Goal: Task Accomplishment & Management: Manage account settings

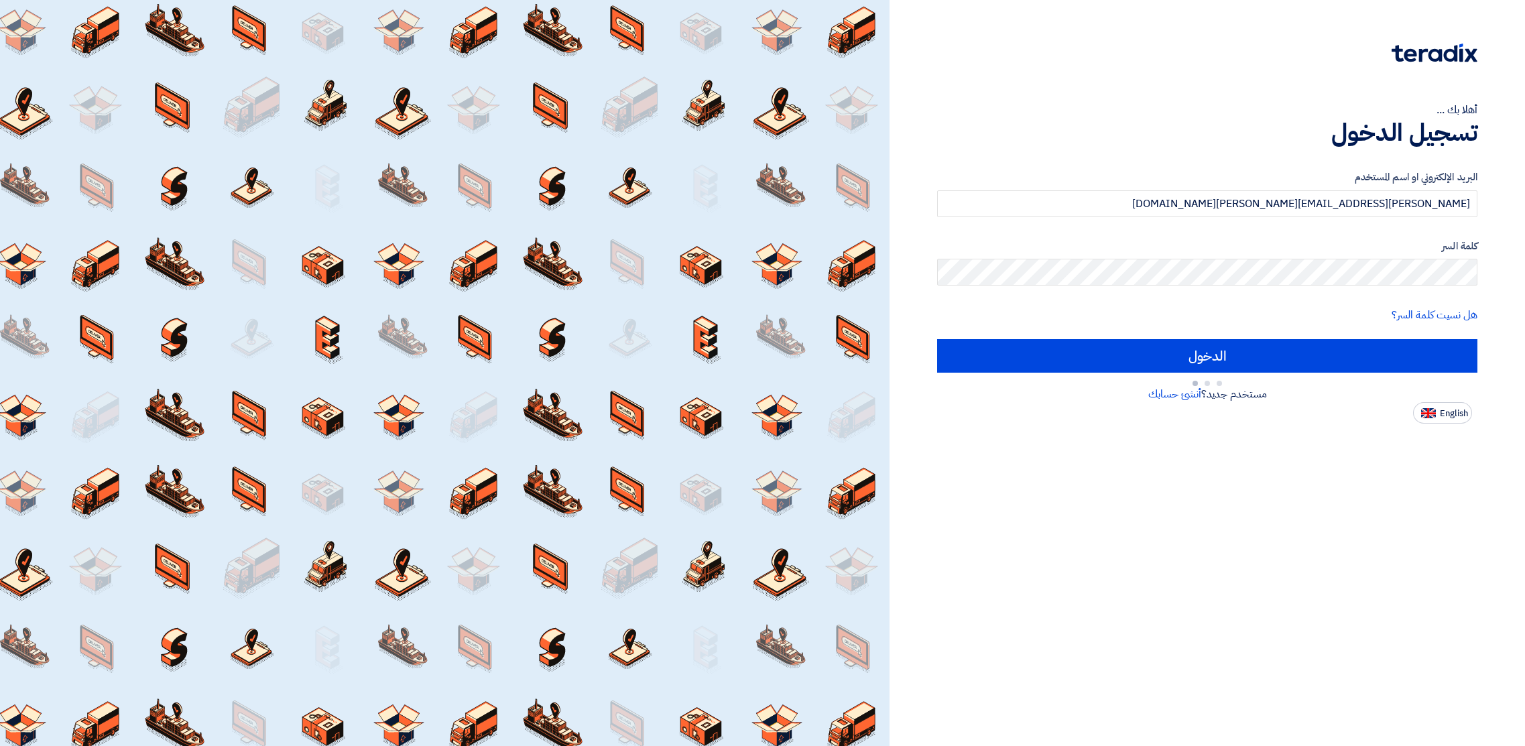
type input "Sign in"
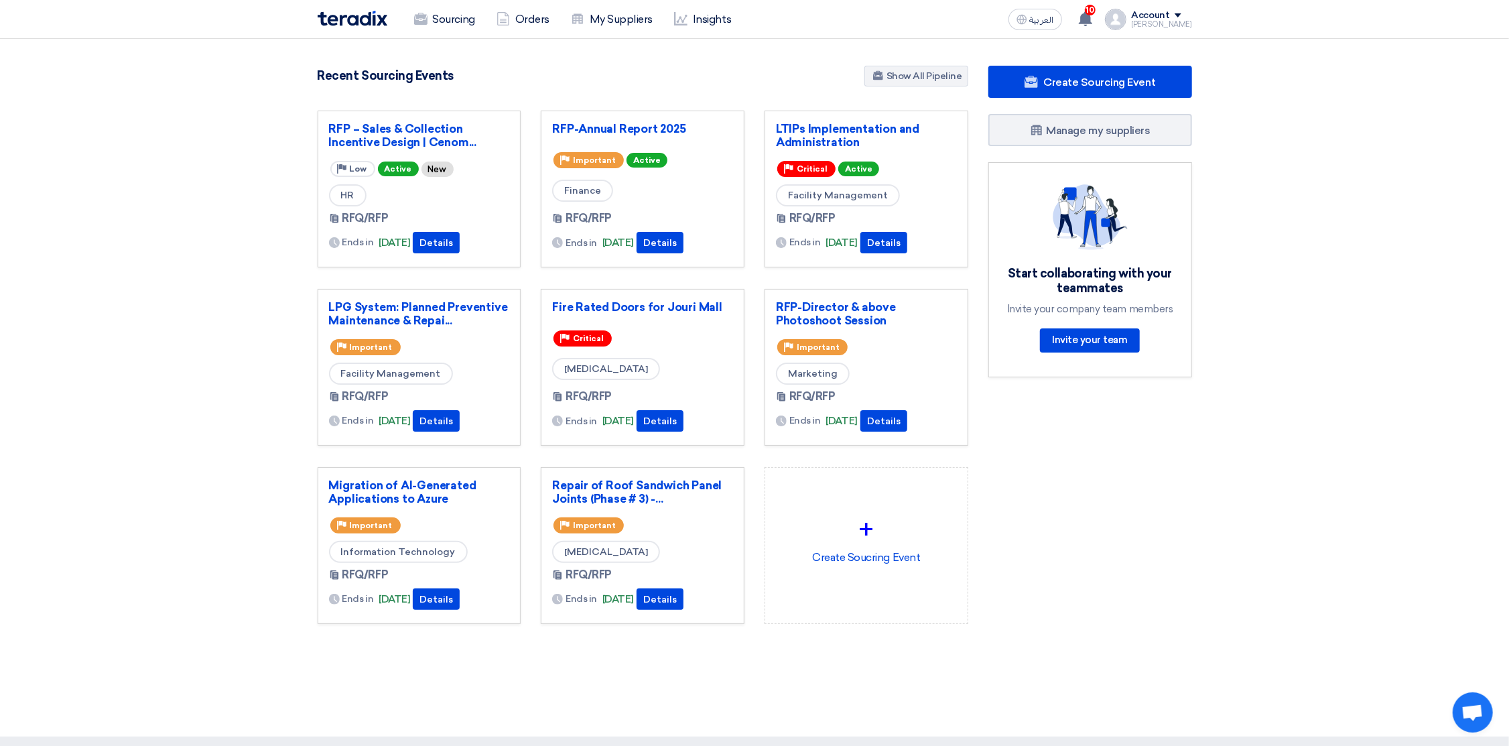
click at [1159, 13] on div "Account" at bounding box center [1151, 15] width 38 height 11
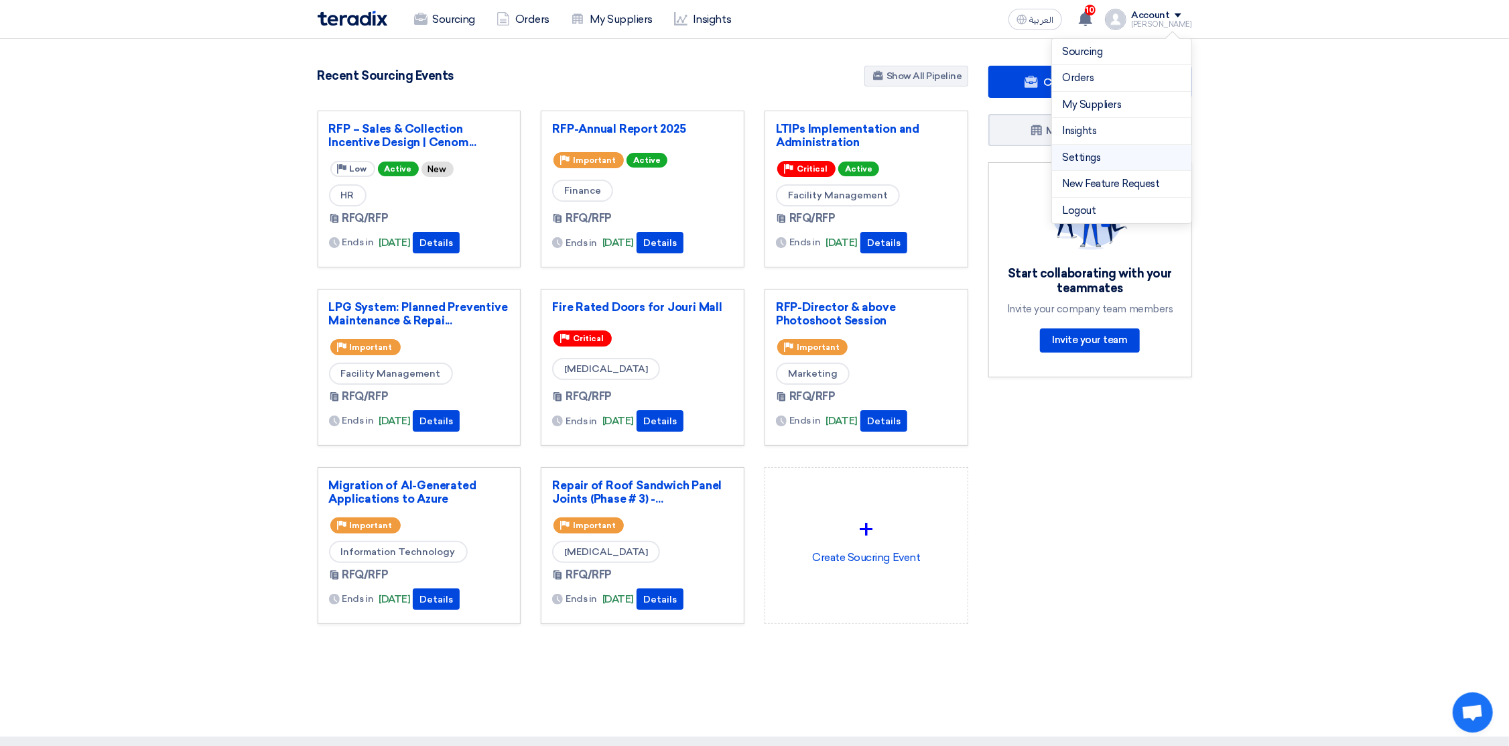
click at [1099, 157] on link "Settings" at bounding box center [1122, 157] width 118 height 15
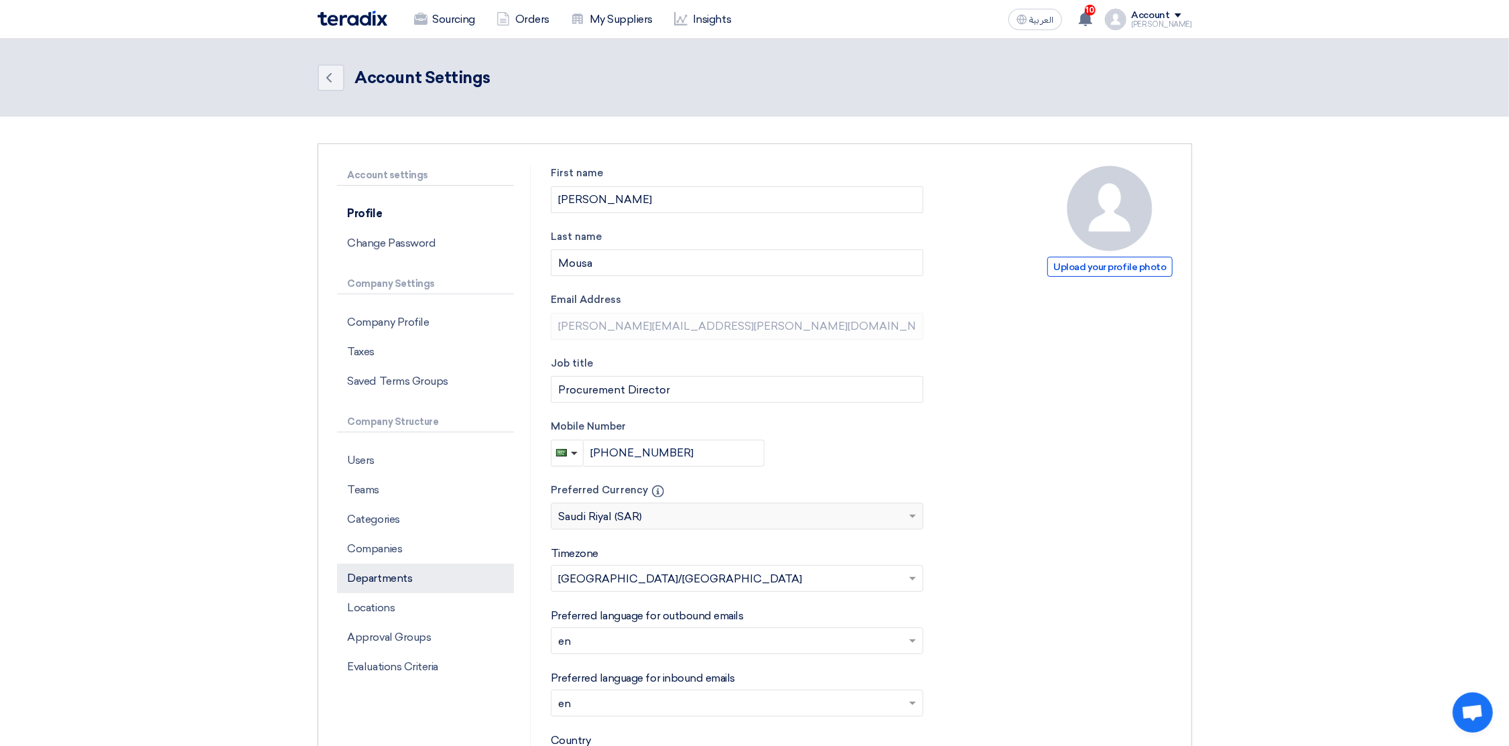
click at [373, 581] on p "Departments" at bounding box center [425, 578] width 177 height 29
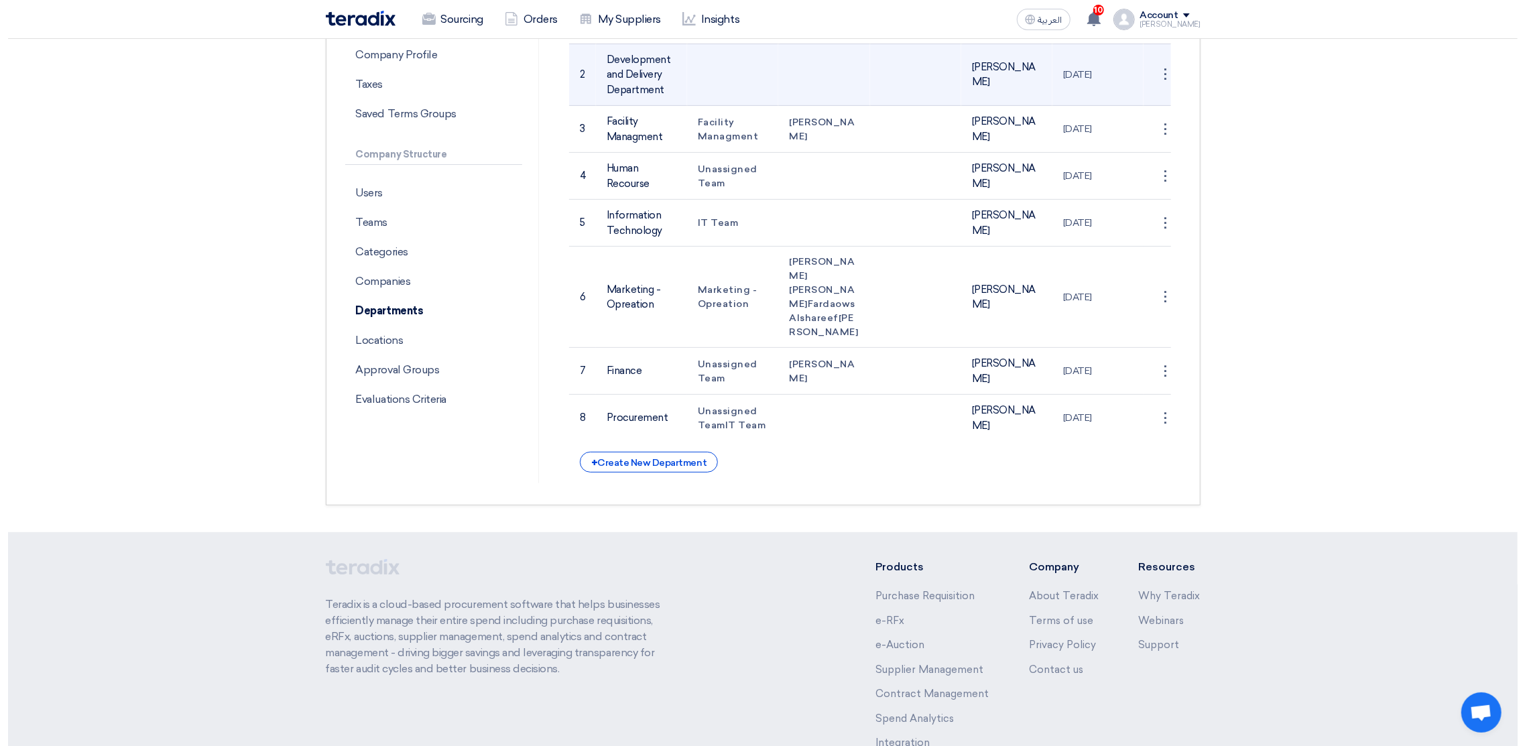
scroll to position [301, 0]
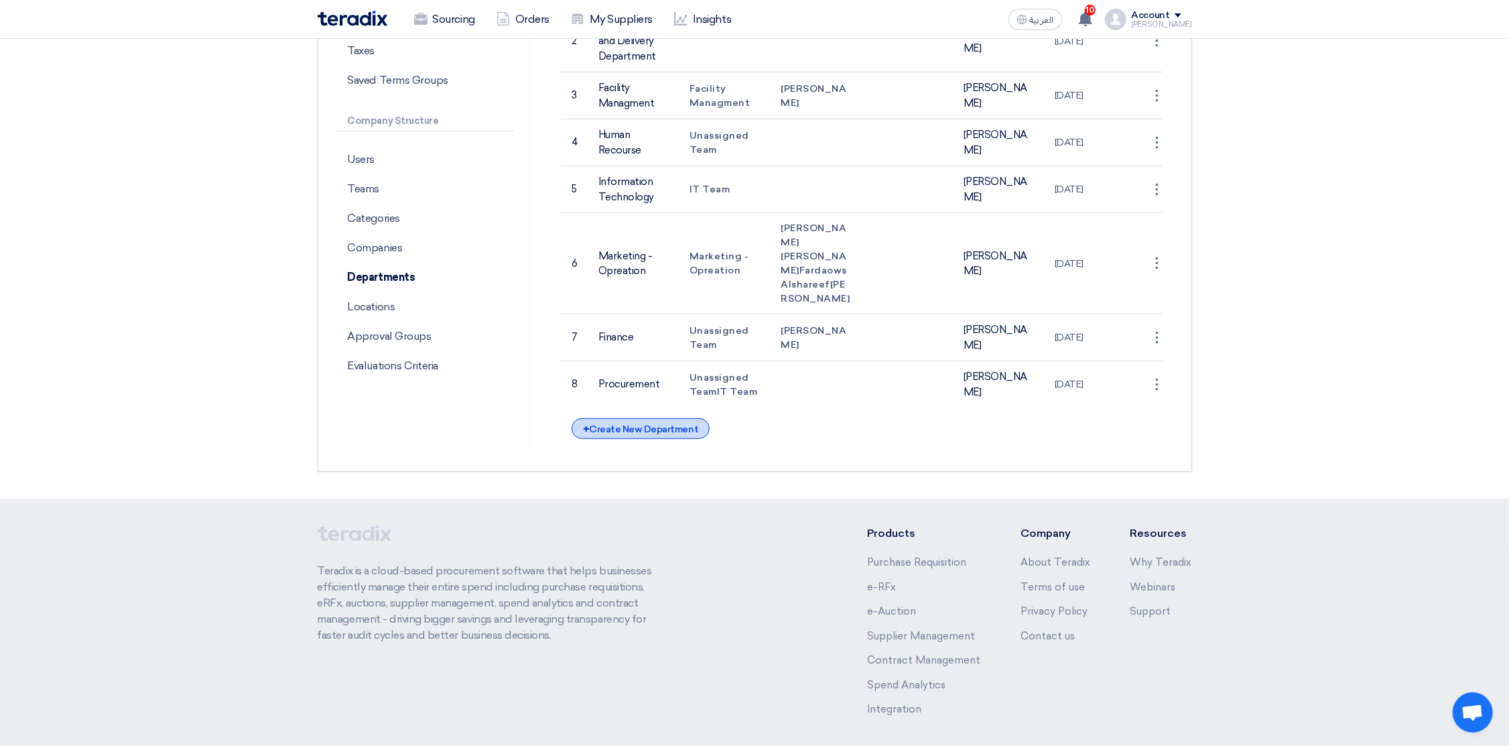
click at [657, 439] on div "+ Create New Department" at bounding box center [641, 428] width 138 height 21
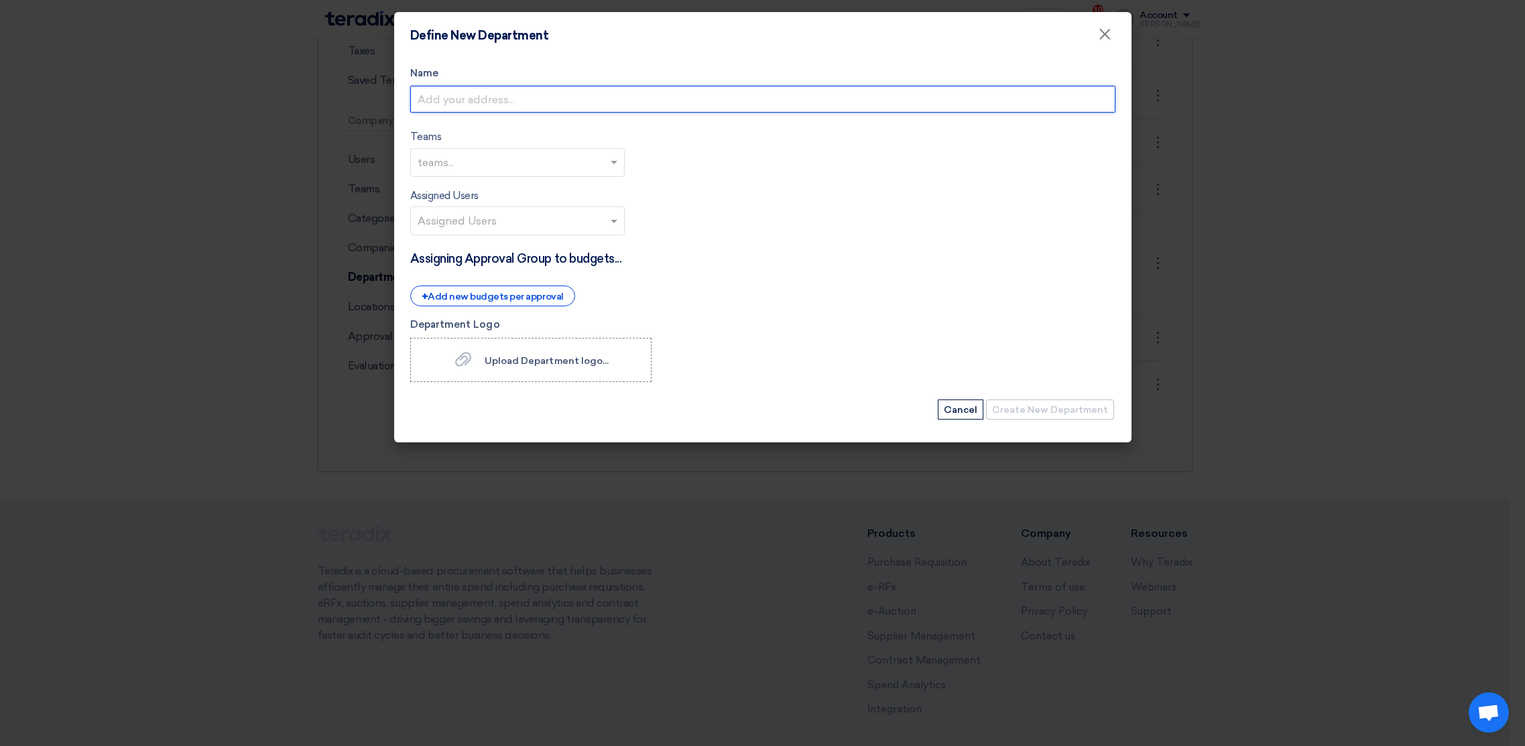
click at [499, 102] on input "Name" at bounding box center [762, 99] width 705 height 27
type input "s"
type input "Shared Services"
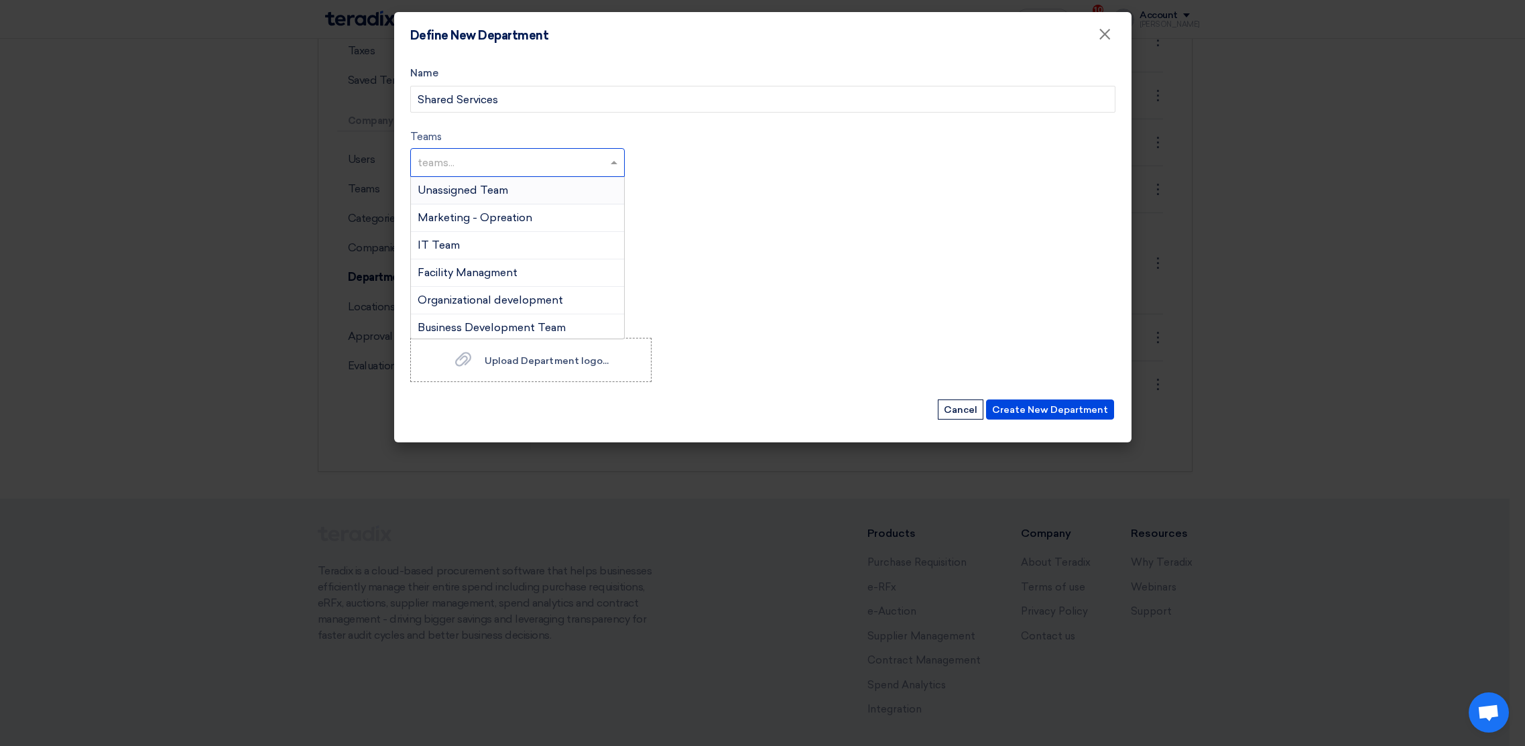
click at [480, 159] on input "text" at bounding box center [518, 164] width 203 height 22
click at [470, 195] on span "Unassigned Team" at bounding box center [462, 190] width 90 height 13
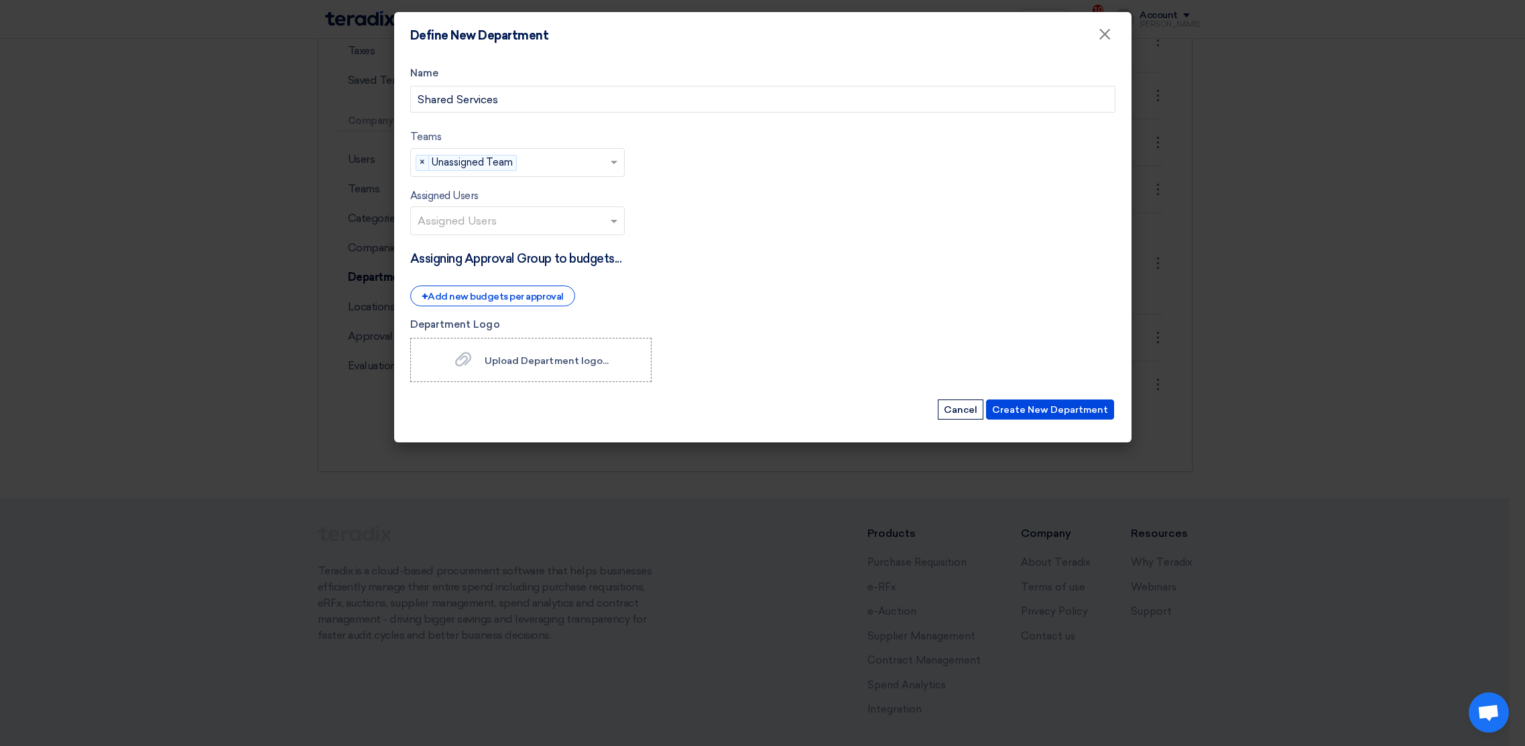
click at [478, 225] on input "text" at bounding box center [518, 222] width 203 height 22
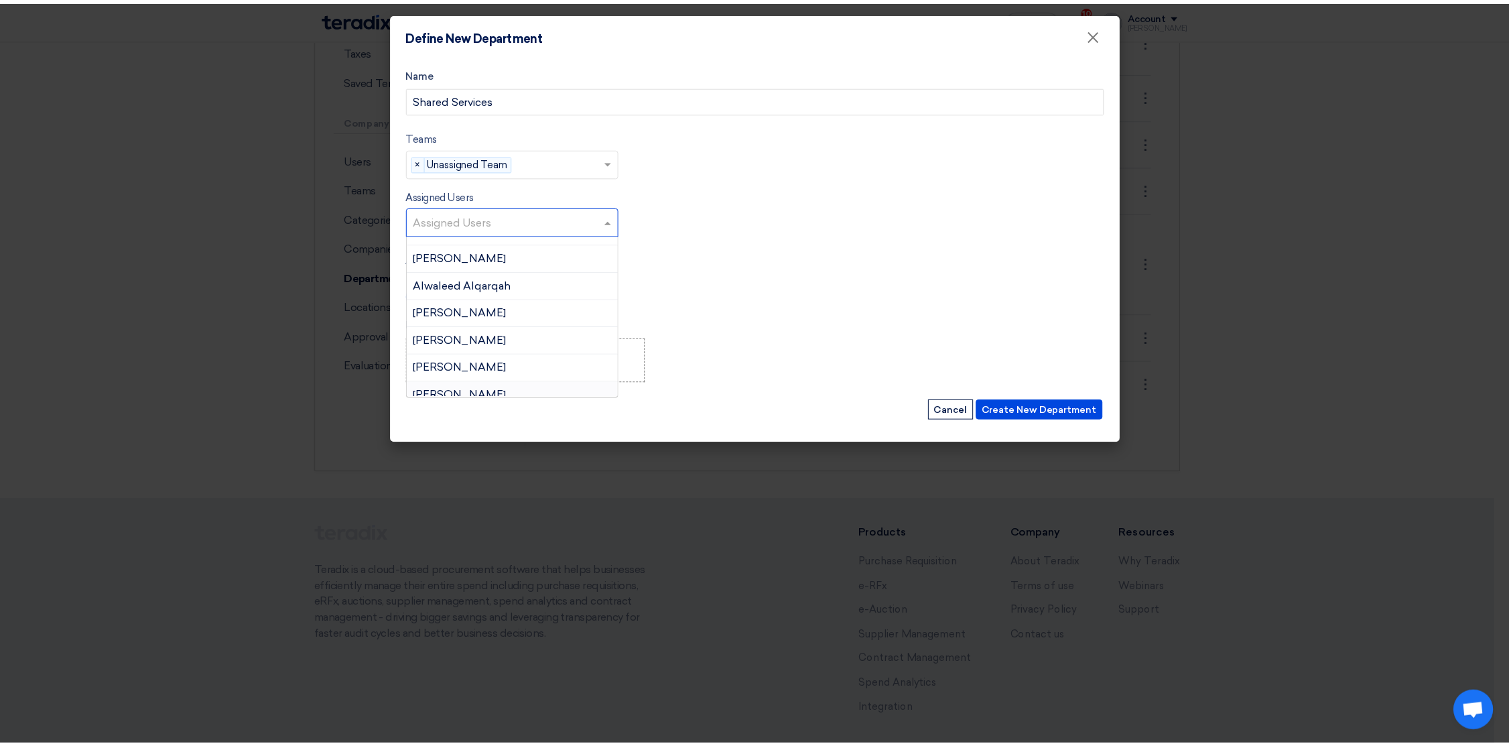
scroll to position [101, 0]
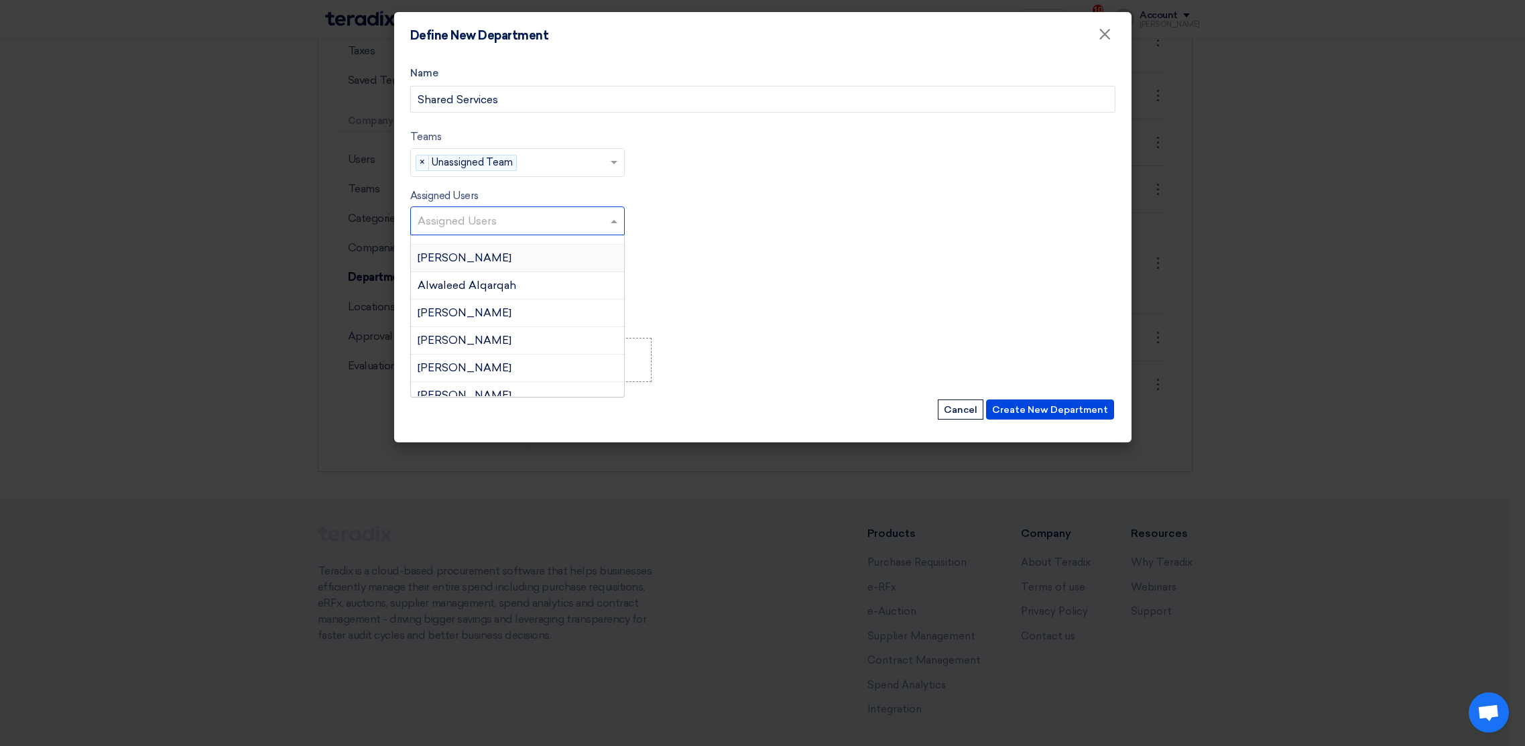
click at [476, 262] on span "[PERSON_NAME]" at bounding box center [464, 257] width 94 height 13
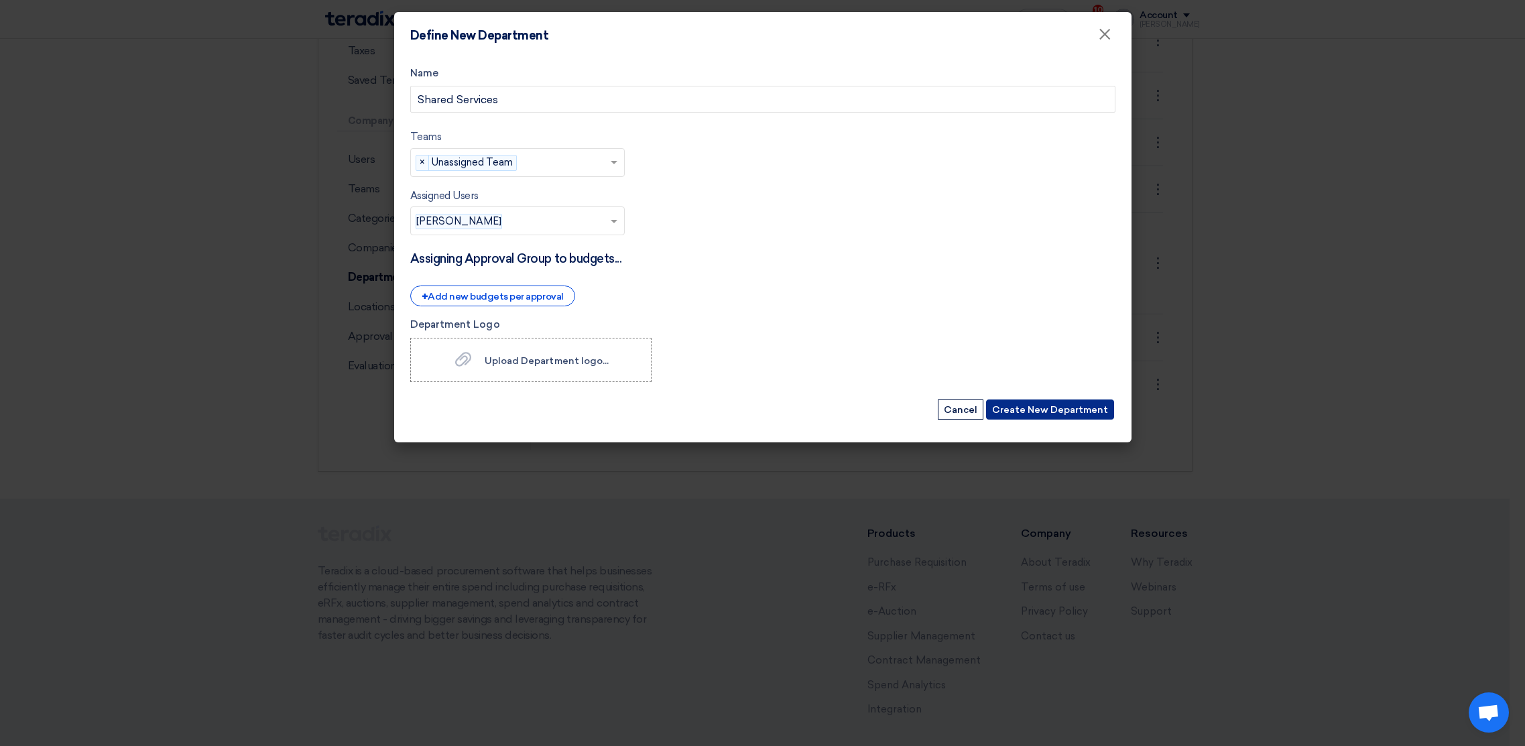
click at [1042, 412] on button "Create New Department" at bounding box center [1050, 409] width 128 height 20
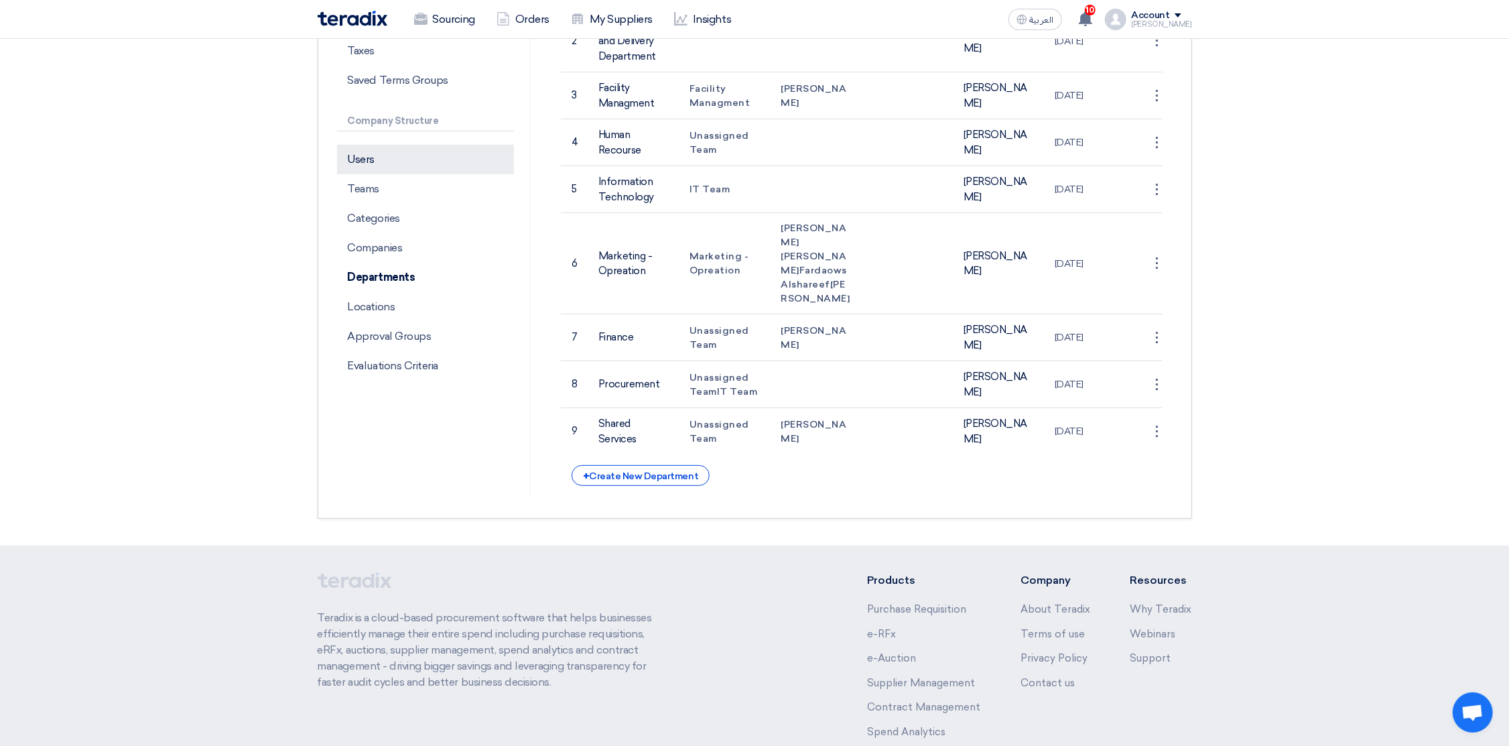
click at [380, 165] on p "Users" at bounding box center [425, 159] width 177 height 29
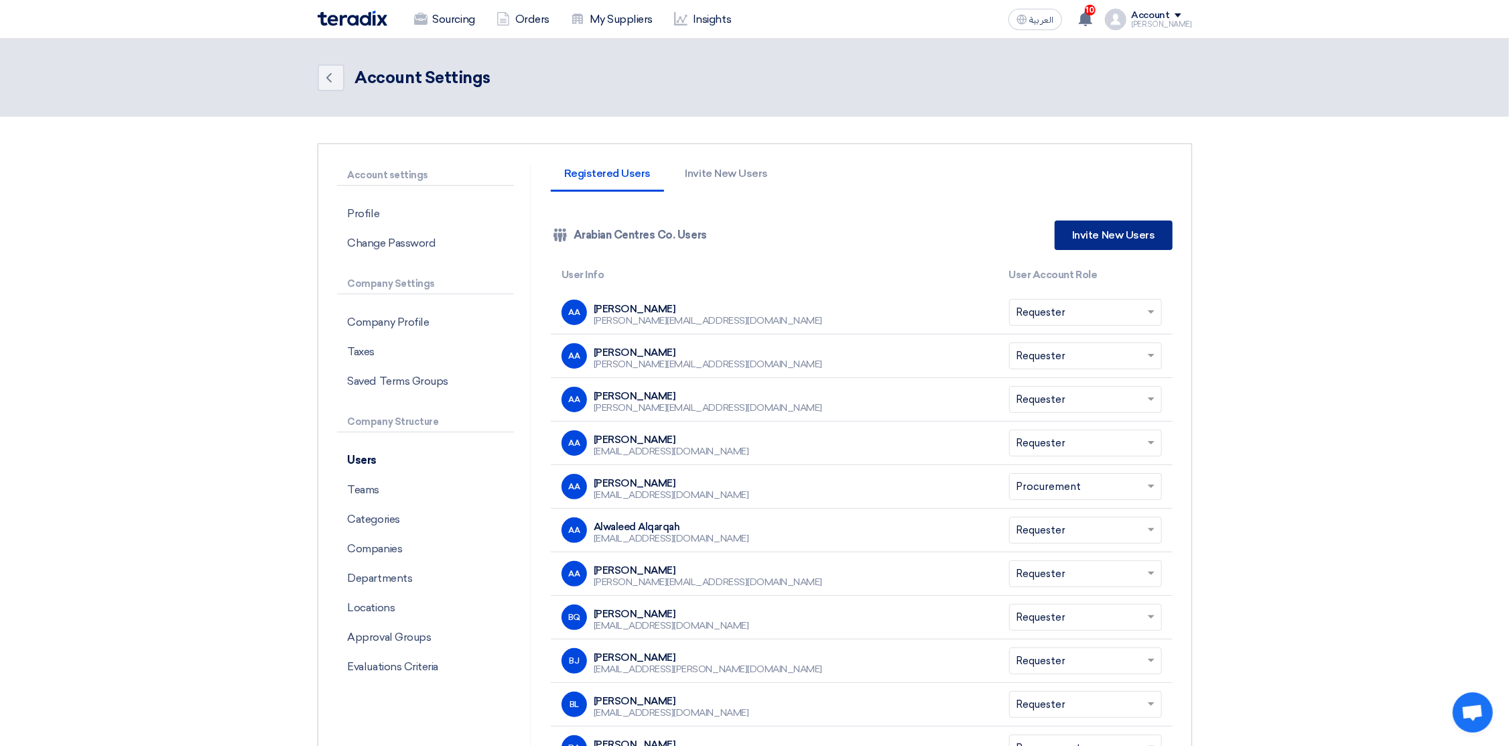
click at [1135, 232] on link "Invite New Users" at bounding box center [1113, 234] width 117 height 29
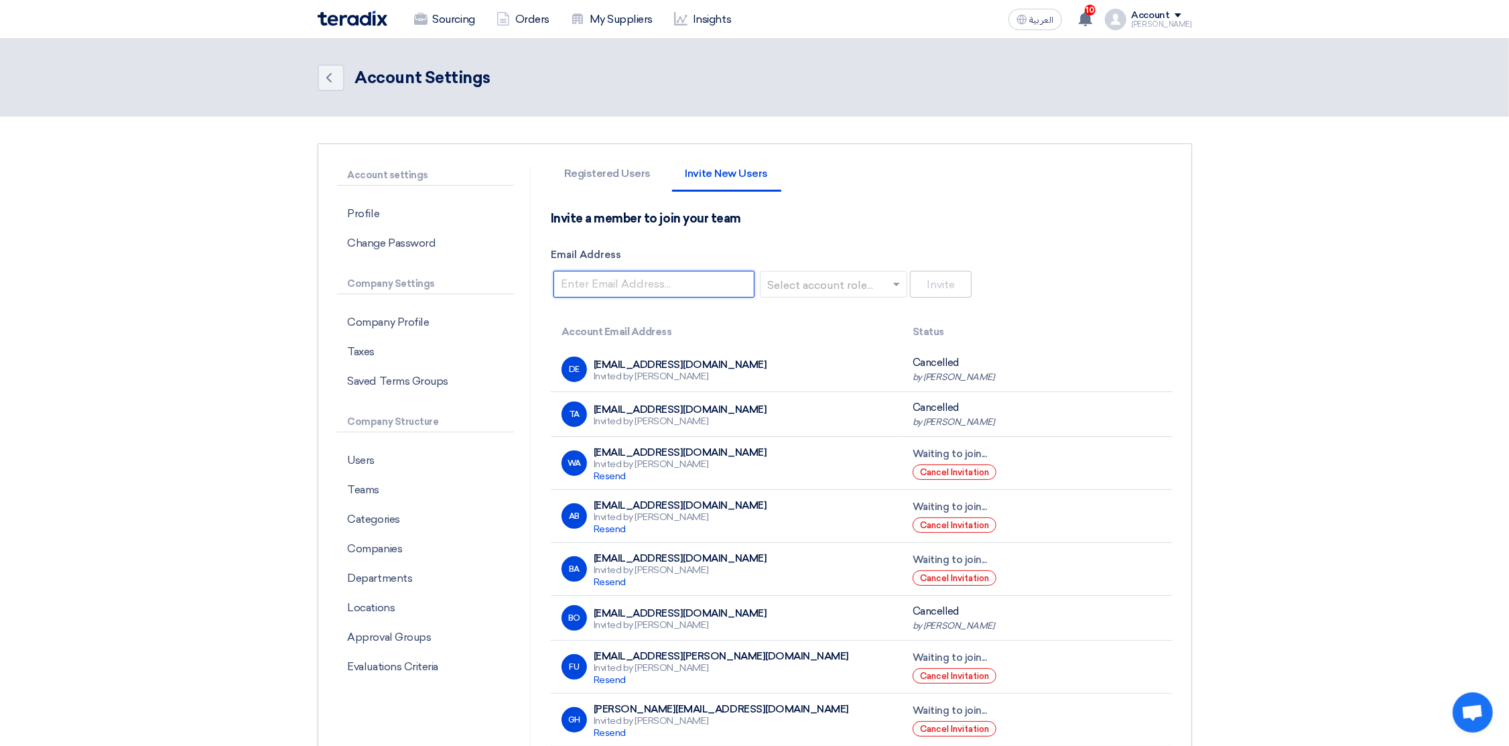
click at [644, 288] on input "Email Address" at bounding box center [654, 284] width 201 height 27
paste input "[PERSON_NAME][EMAIL_ADDRESS][DOMAIN_NAME]"
type input "[PERSON_NAME][EMAIL_ADDRESS][DOMAIN_NAME]"
click at [820, 282] on input "text" at bounding box center [829, 285] width 119 height 22
click at [810, 311] on span "Requester" at bounding box center [796, 310] width 53 height 13
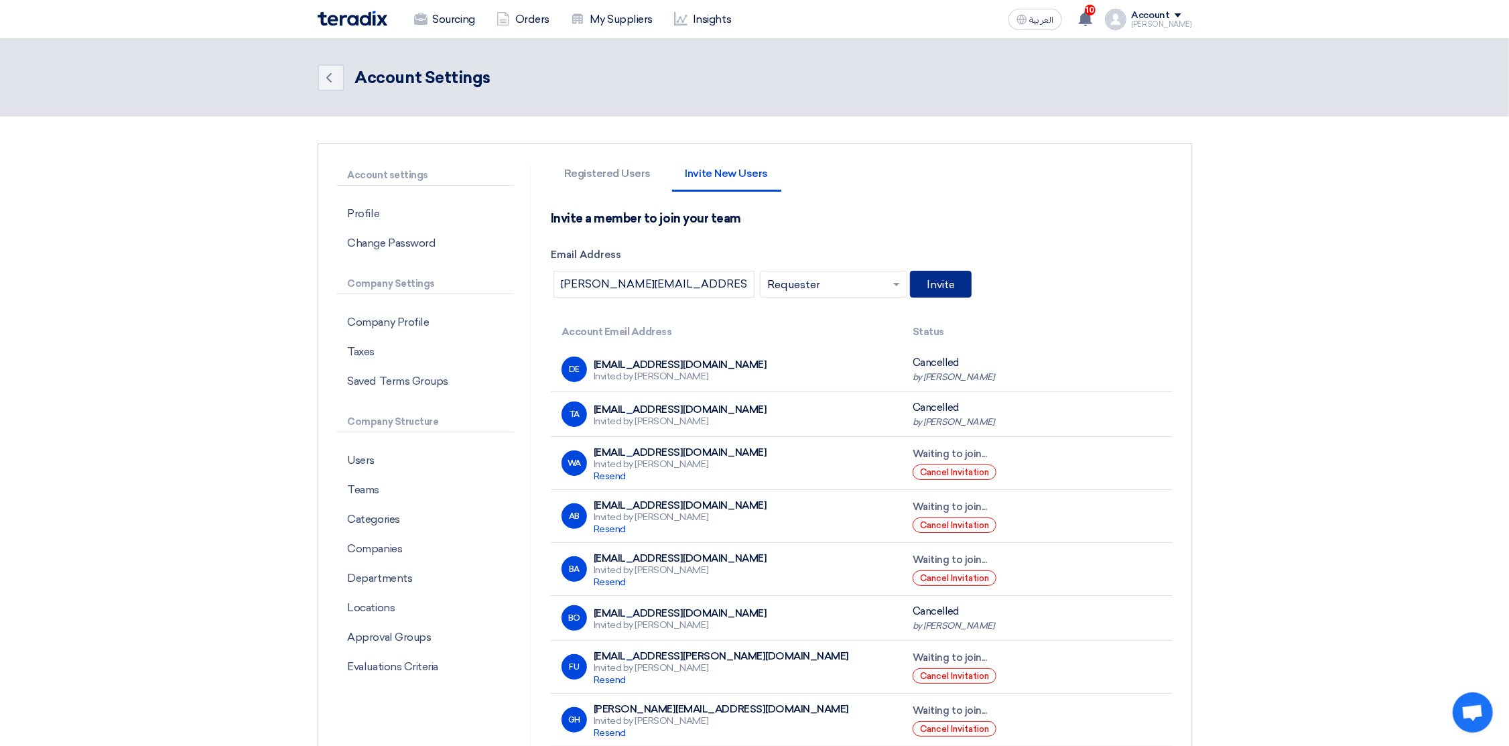
click at [936, 280] on button "Invite" at bounding box center [941, 284] width 62 height 27
click at [626, 275] on input "Email Address" at bounding box center [654, 284] width 201 height 27
paste input "[PERSON_NAME][EMAIL_ADDRESS][DOMAIN_NAME]"
type input "[PERSON_NAME][EMAIL_ADDRESS][DOMAIN_NAME]"
click at [830, 283] on input "text" at bounding box center [829, 285] width 119 height 22
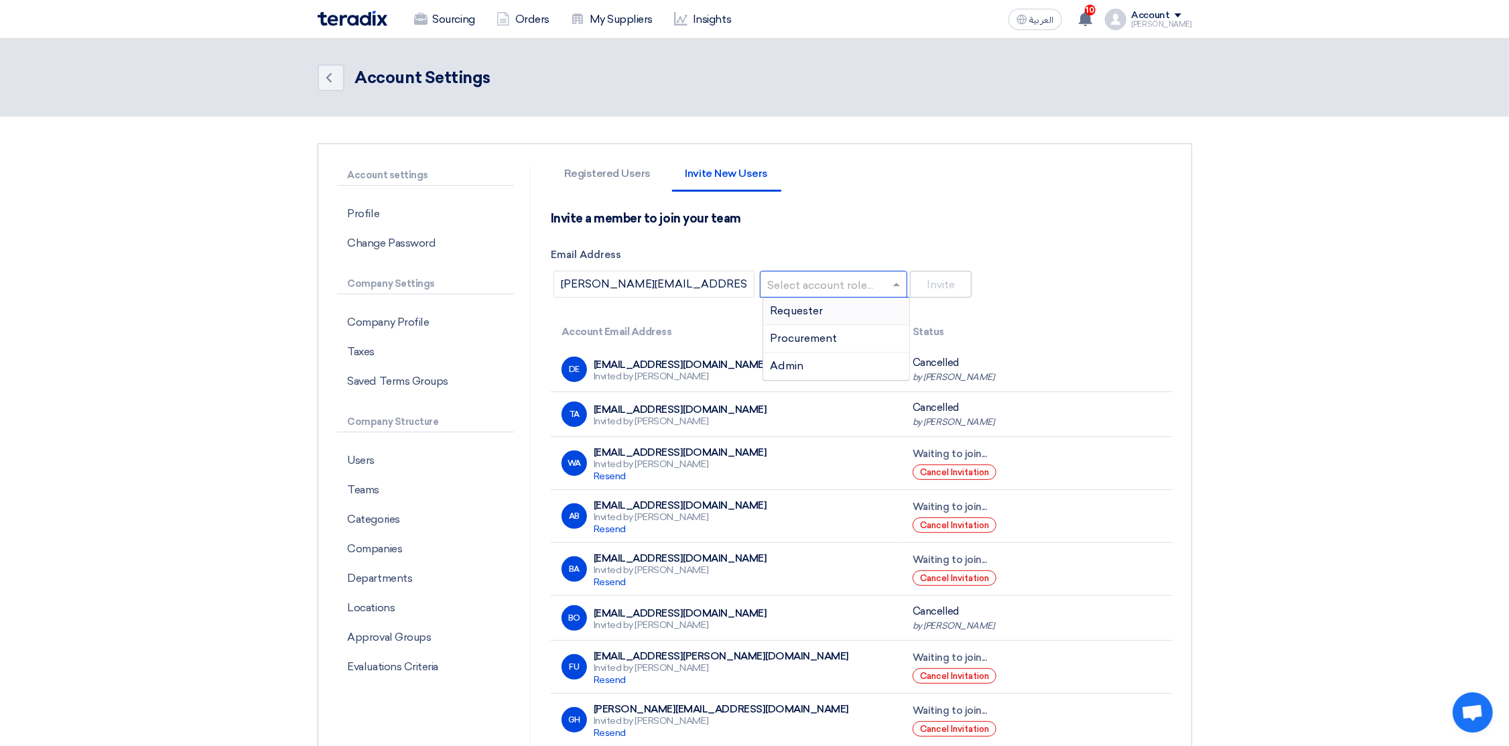
click at [814, 308] on span "Requester" at bounding box center [796, 310] width 53 height 13
click at [930, 283] on button "Invite" at bounding box center [941, 284] width 62 height 27
click at [610, 284] on input "Email Address" at bounding box center [654, 284] width 201 height 27
paste input "[PERSON_NAME][EMAIL_ADDRESS][DOMAIN_NAME]"
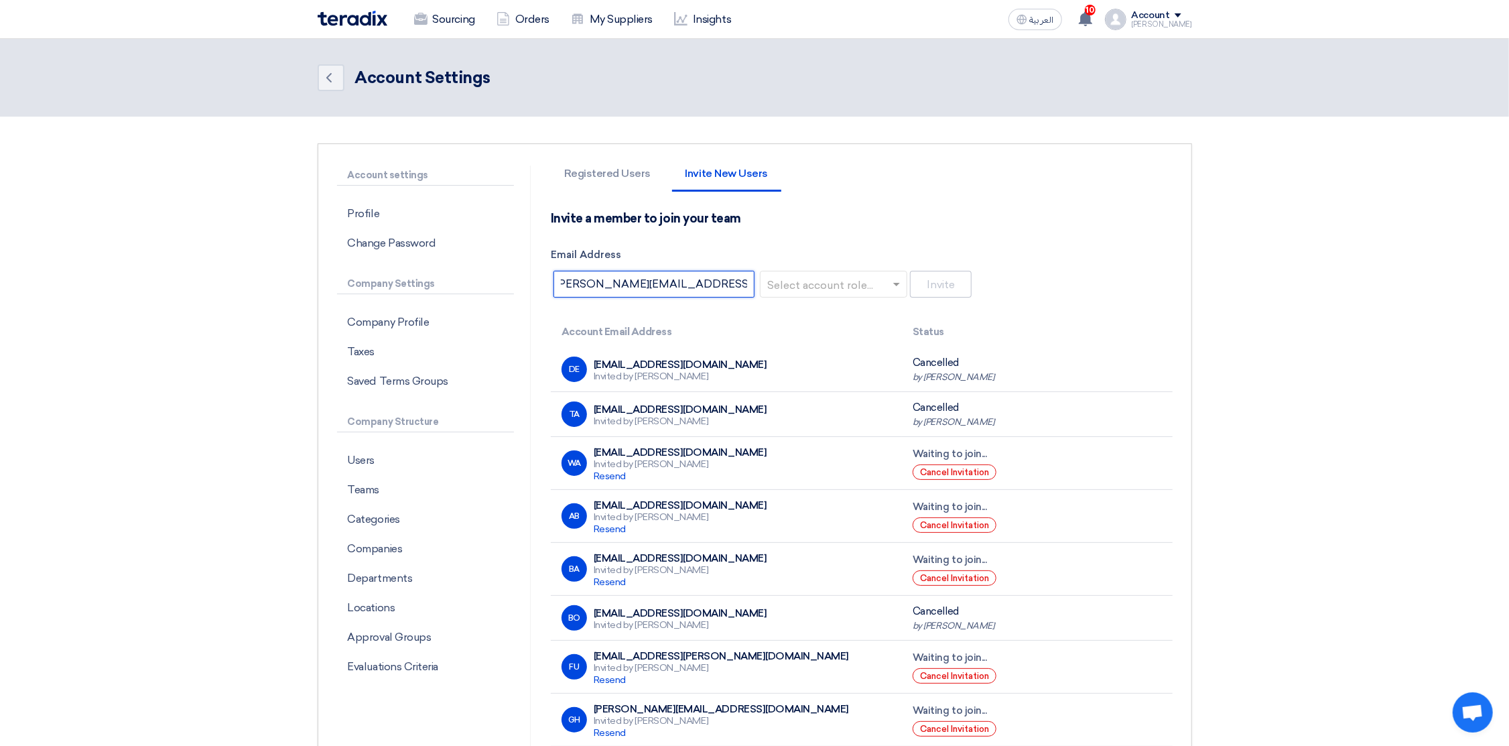
type input "[PERSON_NAME][EMAIL_ADDRESS][DOMAIN_NAME]"
click at [818, 279] on input "text" at bounding box center [829, 285] width 119 height 22
click at [816, 312] on span "Requester" at bounding box center [796, 310] width 53 height 13
click at [950, 282] on button "Invite" at bounding box center [941, 284] width 62 height 27
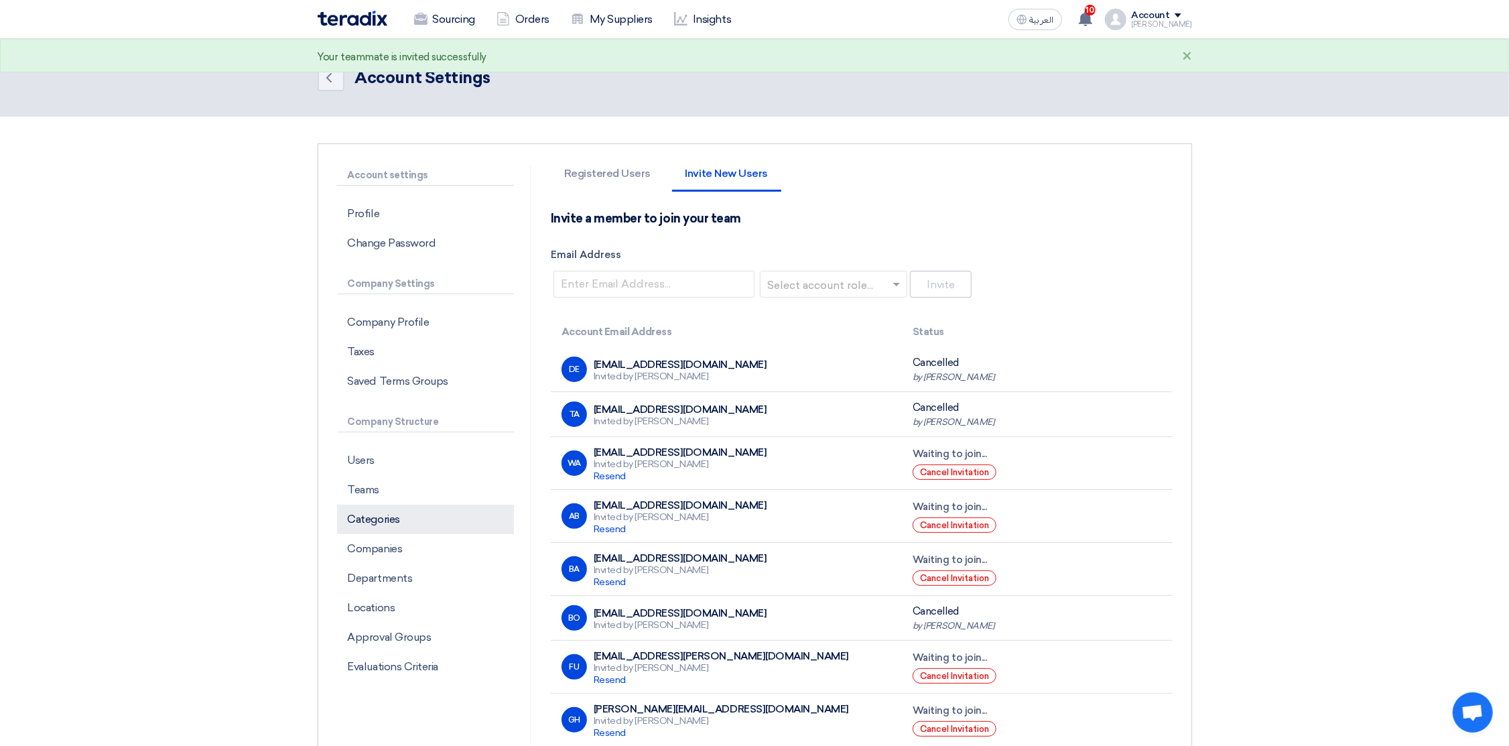
click at [397, 519] on p "Categories" at bounding box center [425, 519] width 177 height 29
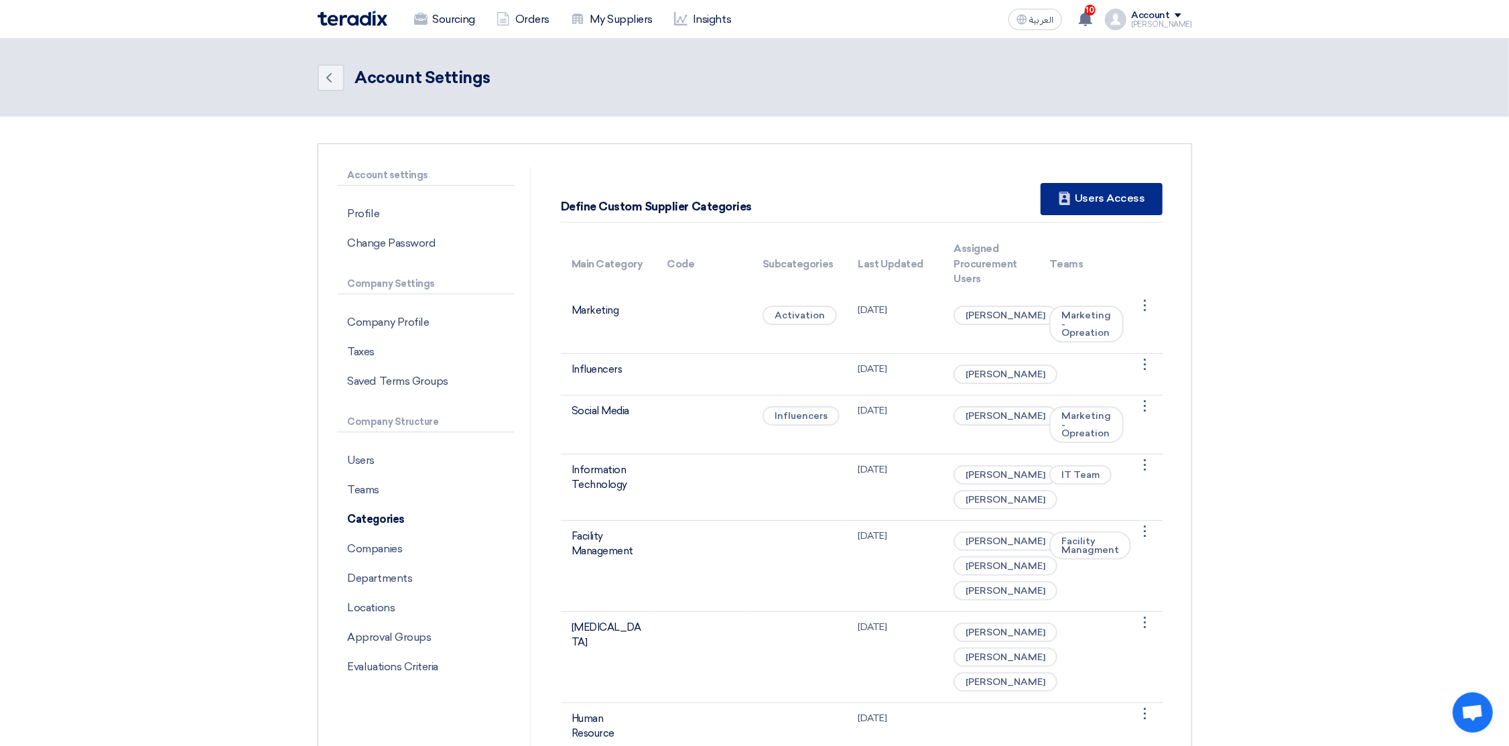
click at [1092, 202] on div "New Supplier Users Access" at bounding box center [1101, 199] width 121 height 32
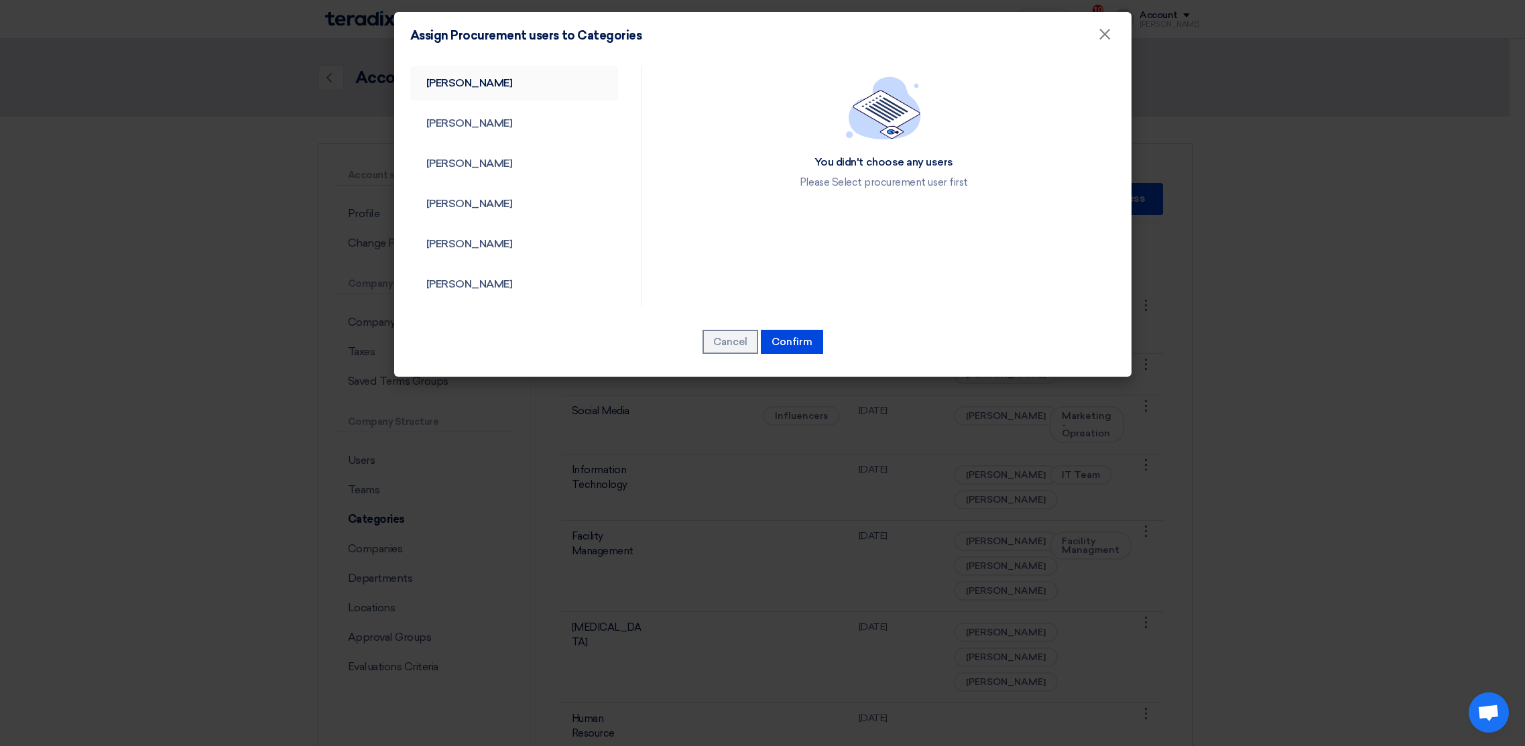
click at [525, 86] on link "[PERSON_NAME]" at bounding box center [514, 83] width 208 height 35
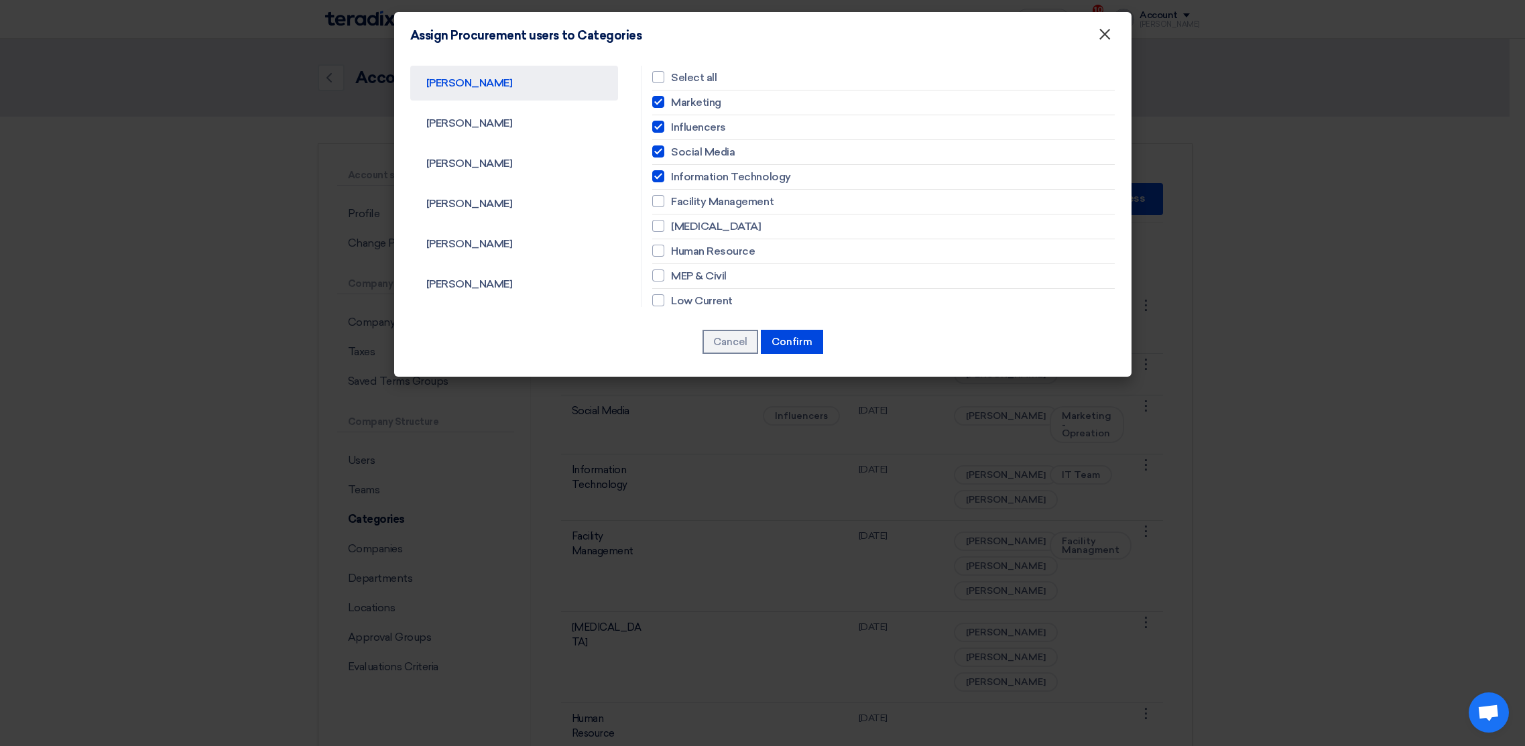
click at [1102, 31] on span "×" at bounding box center [1104, 37] width 13 height 27
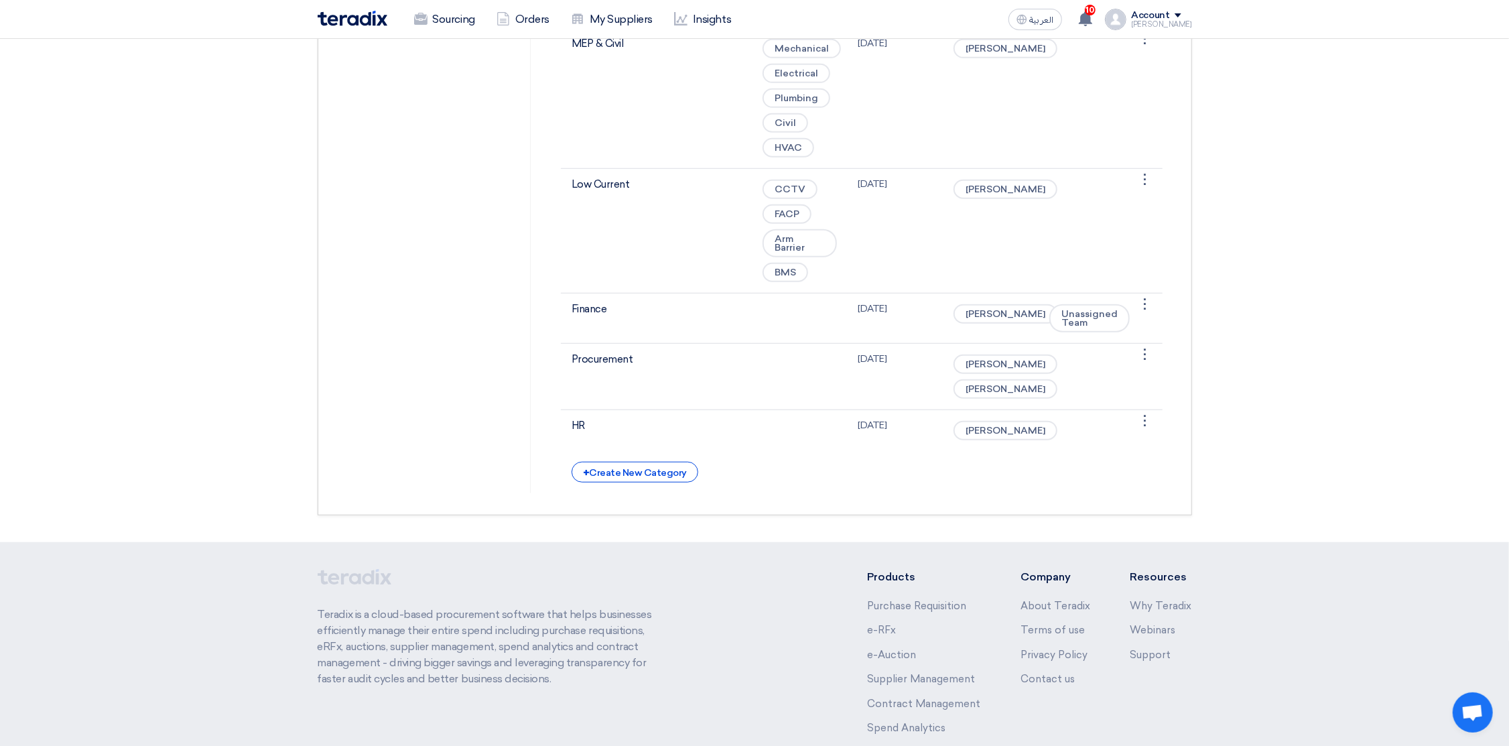
scroll to position [804, 0]
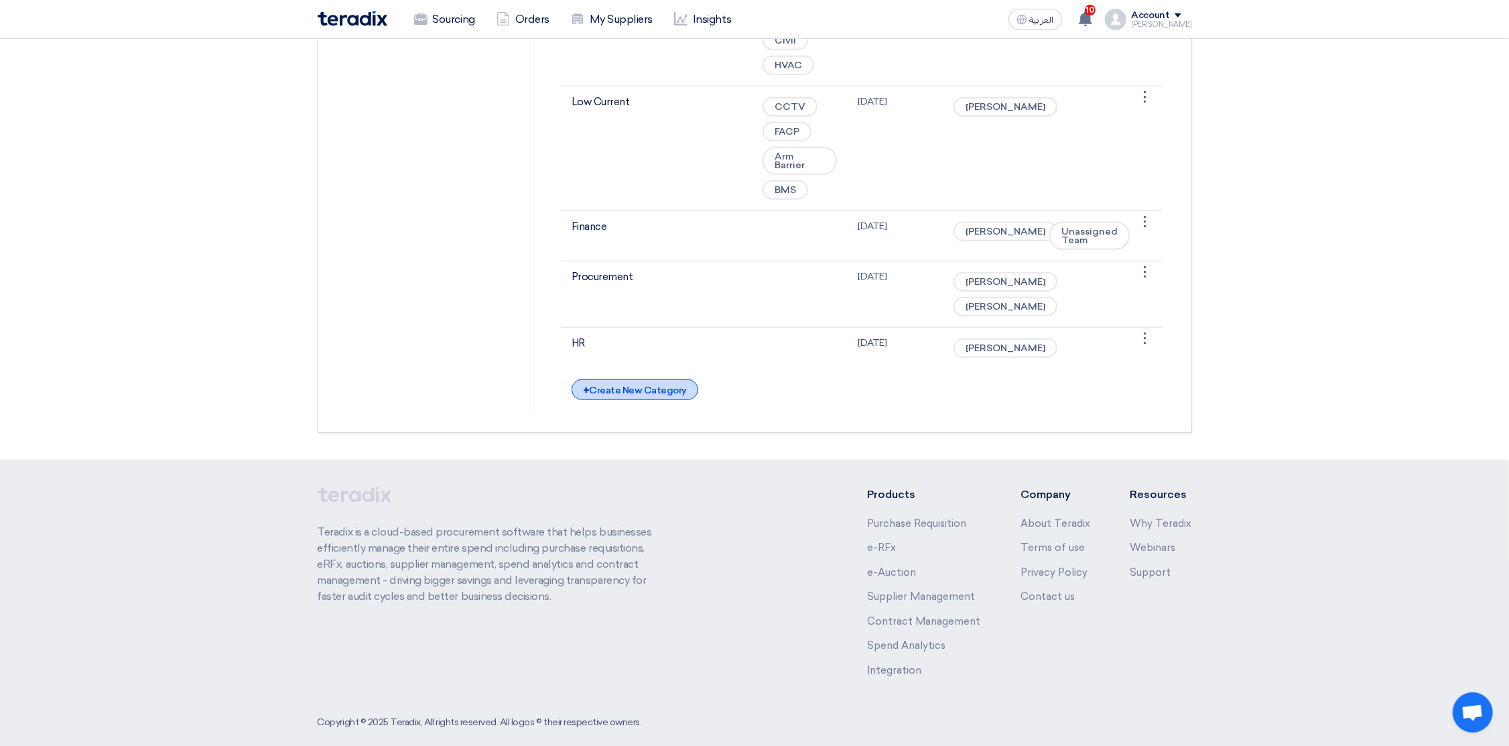
click at [631, 400] on div "+ Create New Category" at bounding box center [635, 389] width 127 height 21
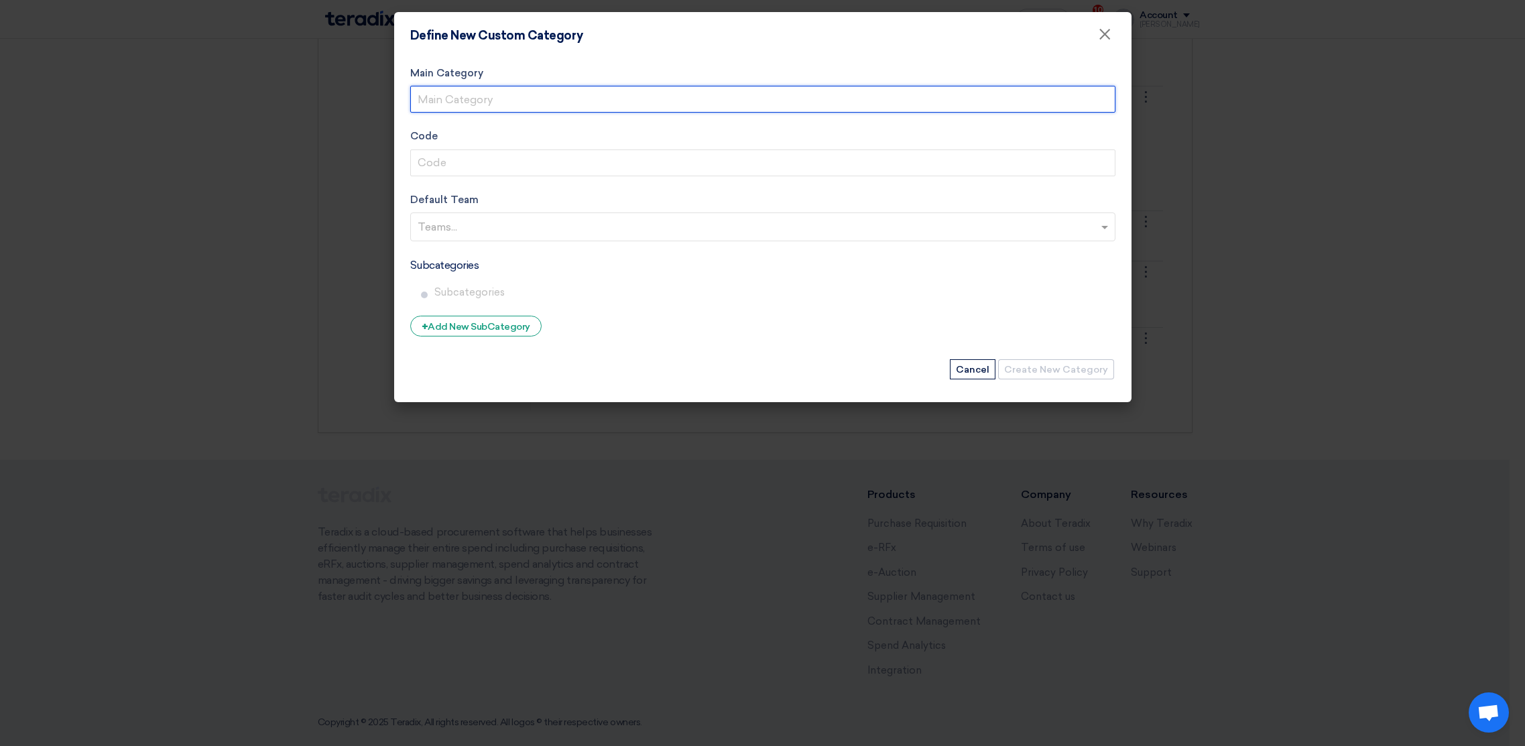
click at [480, 105] on input "Main Category" at bounding box center [762, 99] width 705 height 27
type input "Shared Services"
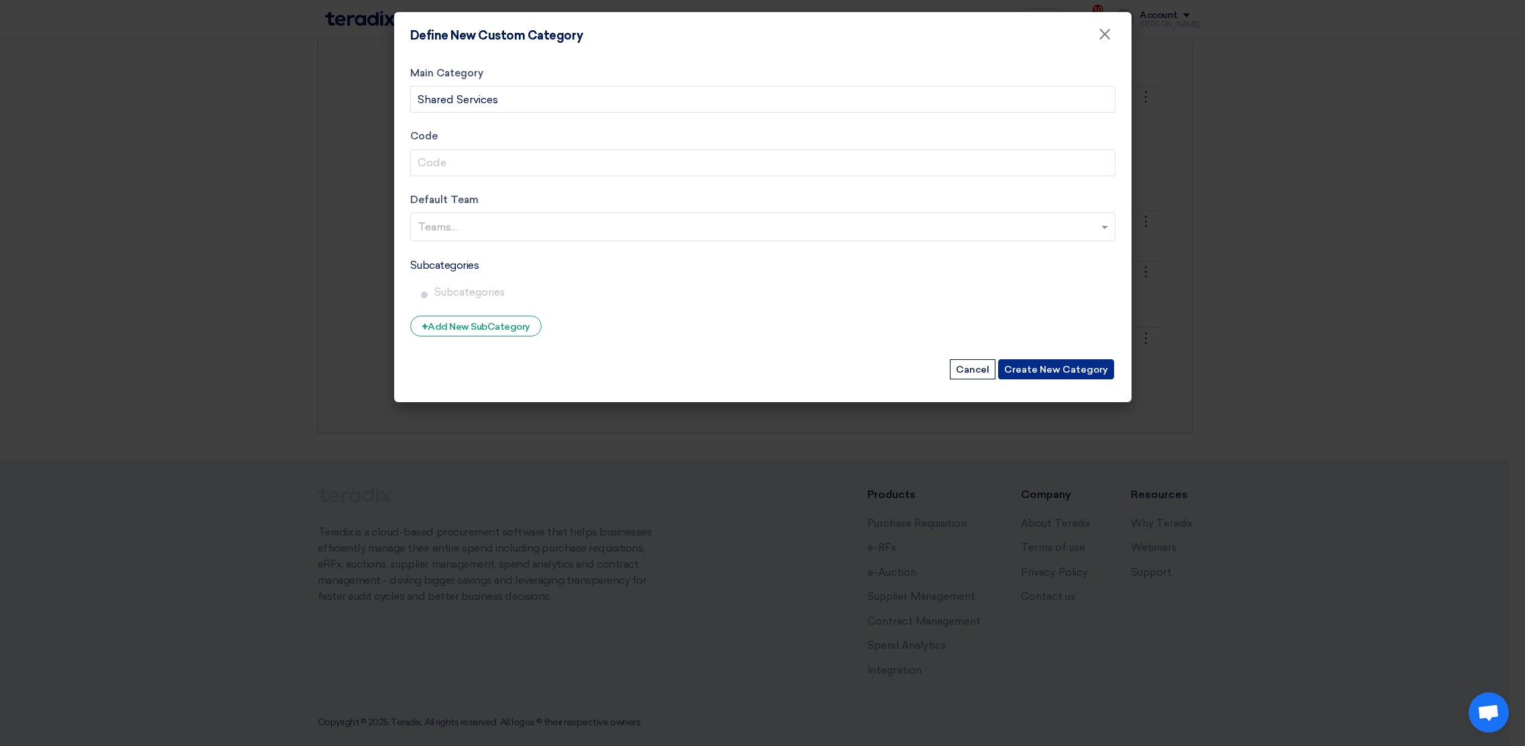
click at [1051, 367] on button "Create New Category" at bounding box center [1056, 369] width 116 height 20
click at [776, 230] on input "text" at bounding box center [764, 228] width 694 height 22
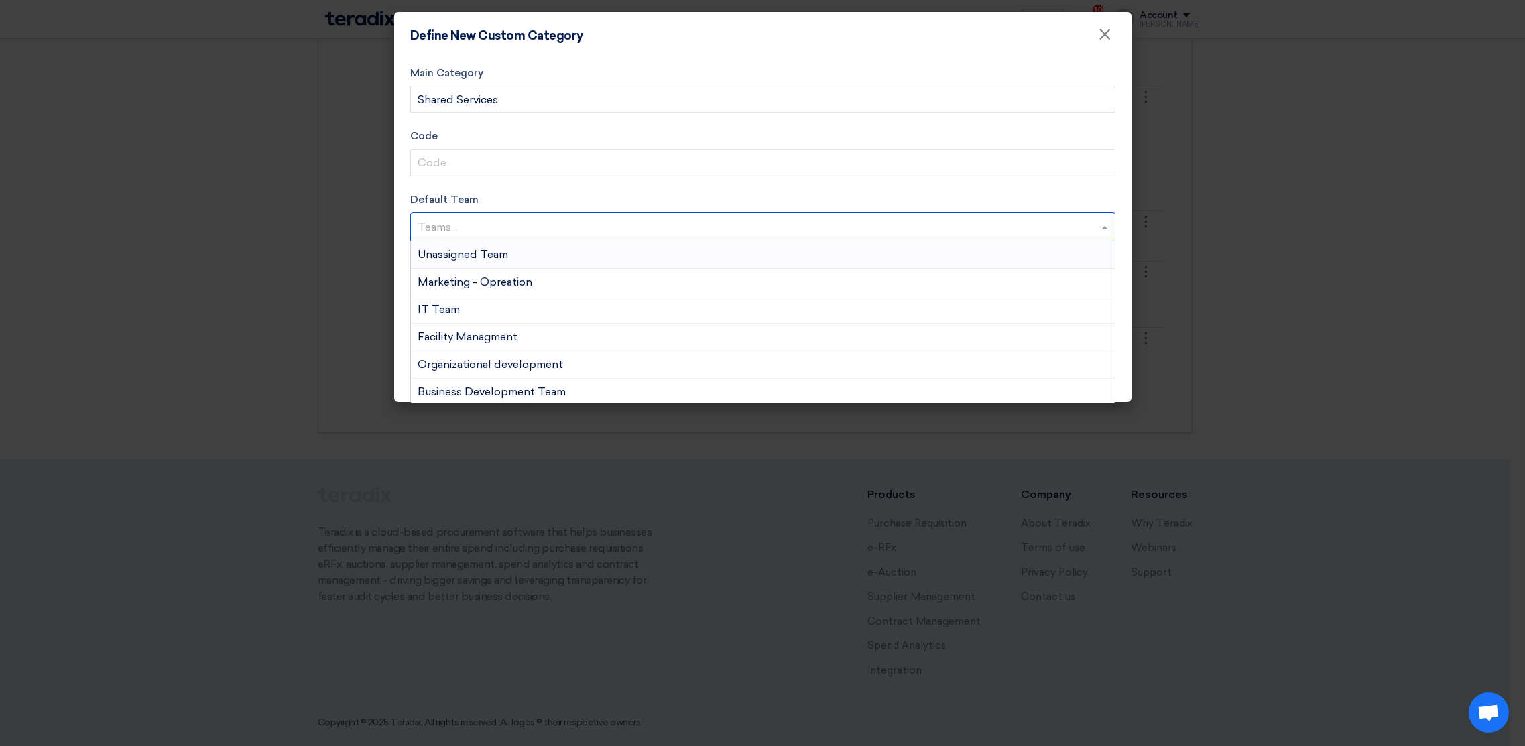
click at [584, 259] on div "Unassigned Team" at bounding box center [763, 254] width 704 height 27
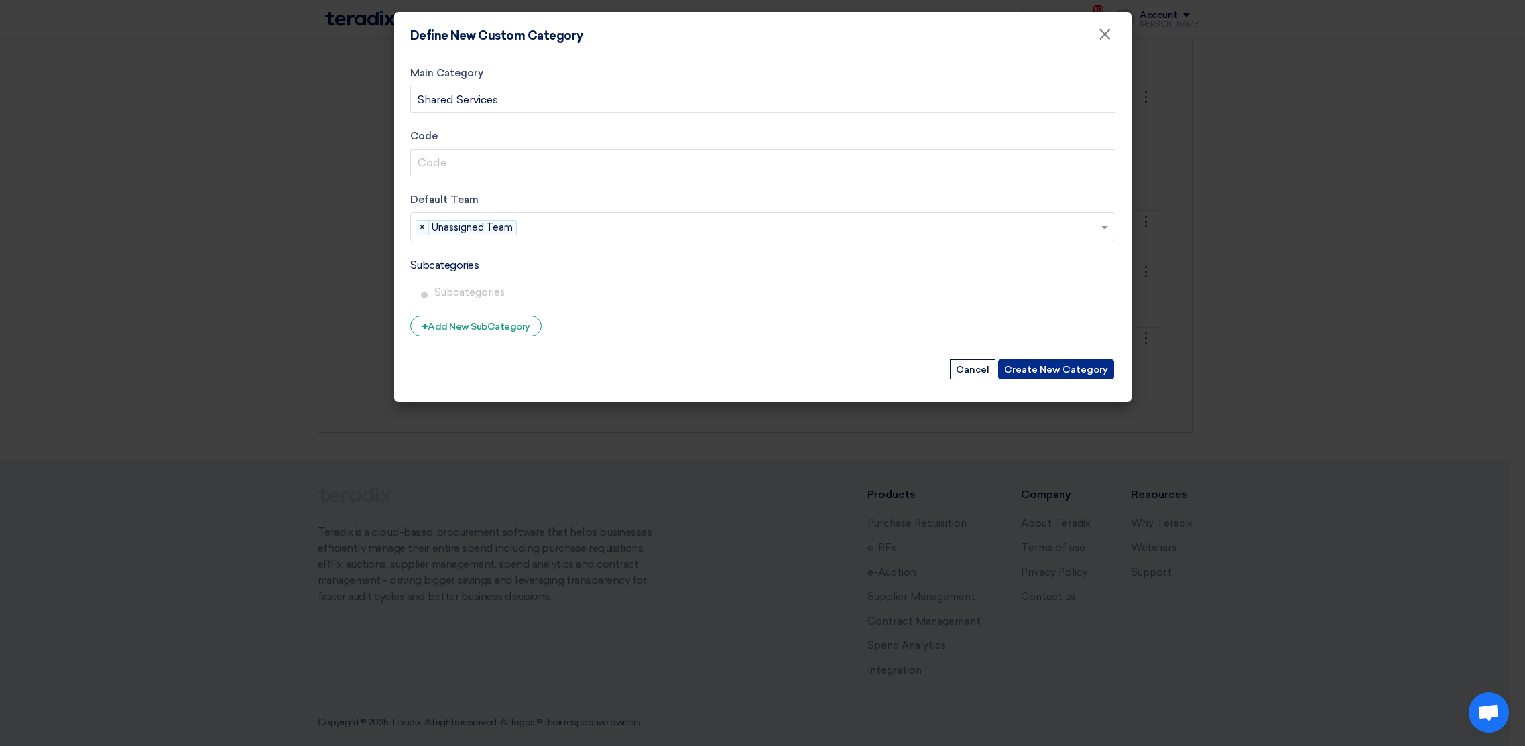
click at [1035, 364] on button "Create New Category" at bounding box center [1056, 369] width 116 height 20
click at [501, 163] on input "Code" at bounding box center [762, 162] width 705 height 27
type input "001"
click at [1044, 367] on button "Create New Category" at bounding box center [1056, 369] width 116 height 20
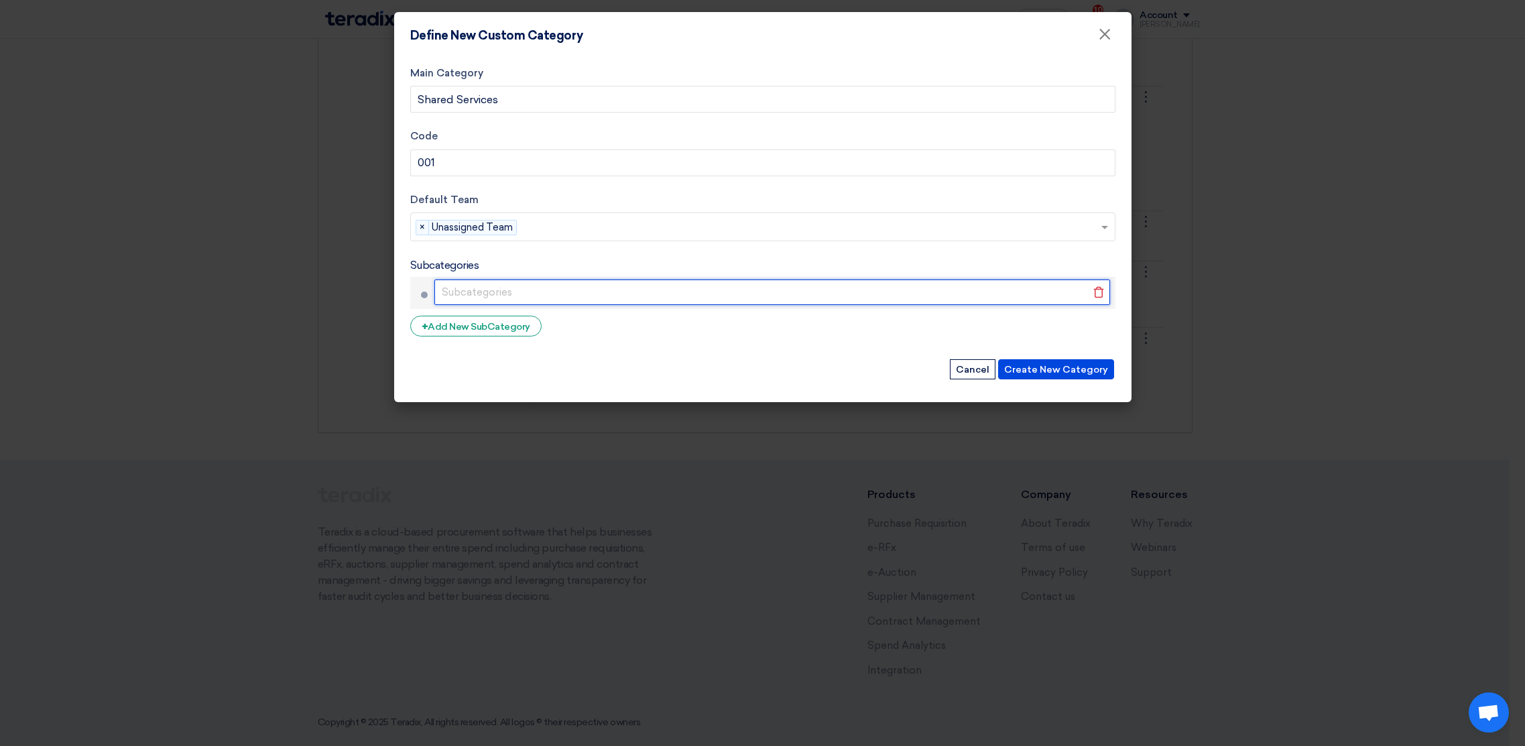
click at [483, 294] on input "text" at bounding box center [771, 291] width 675 height 25
type input "A"
type input "Document Control"
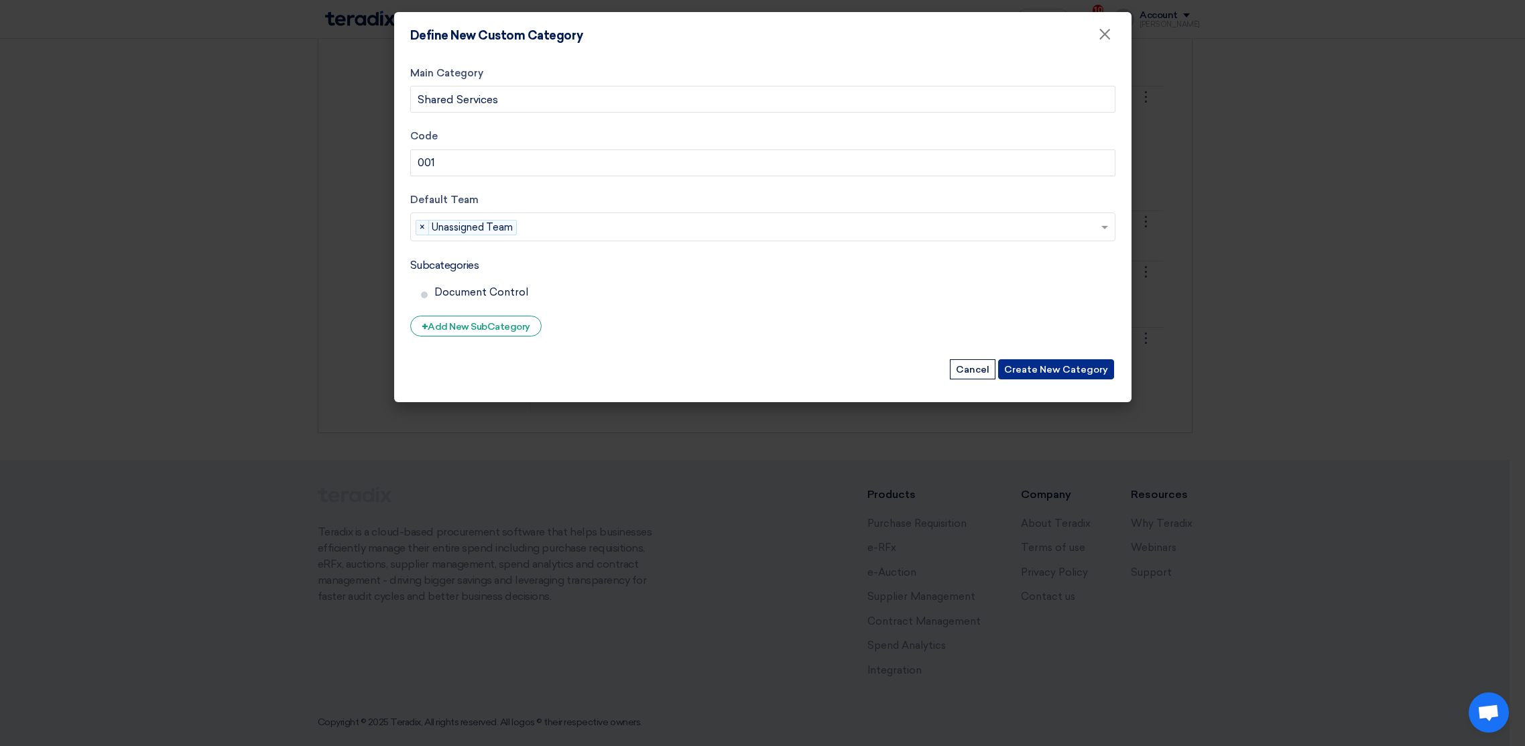
click at [1053, 373] on button "Create New Category" at bounding box center [1056, 369] width 116 height 20
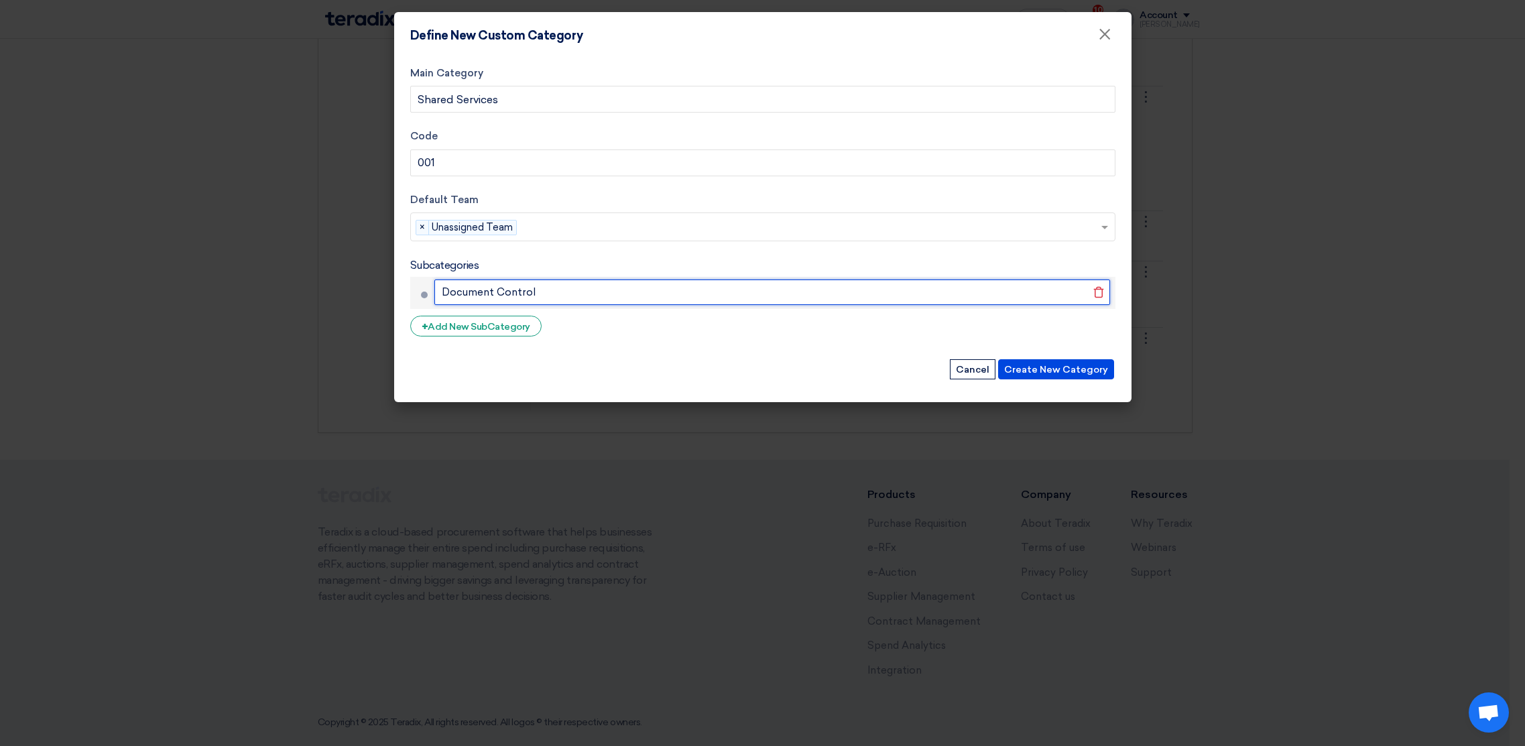
click at [535, 294] on input "Document Control" at bounding box center [771, 291] width 675 height 25
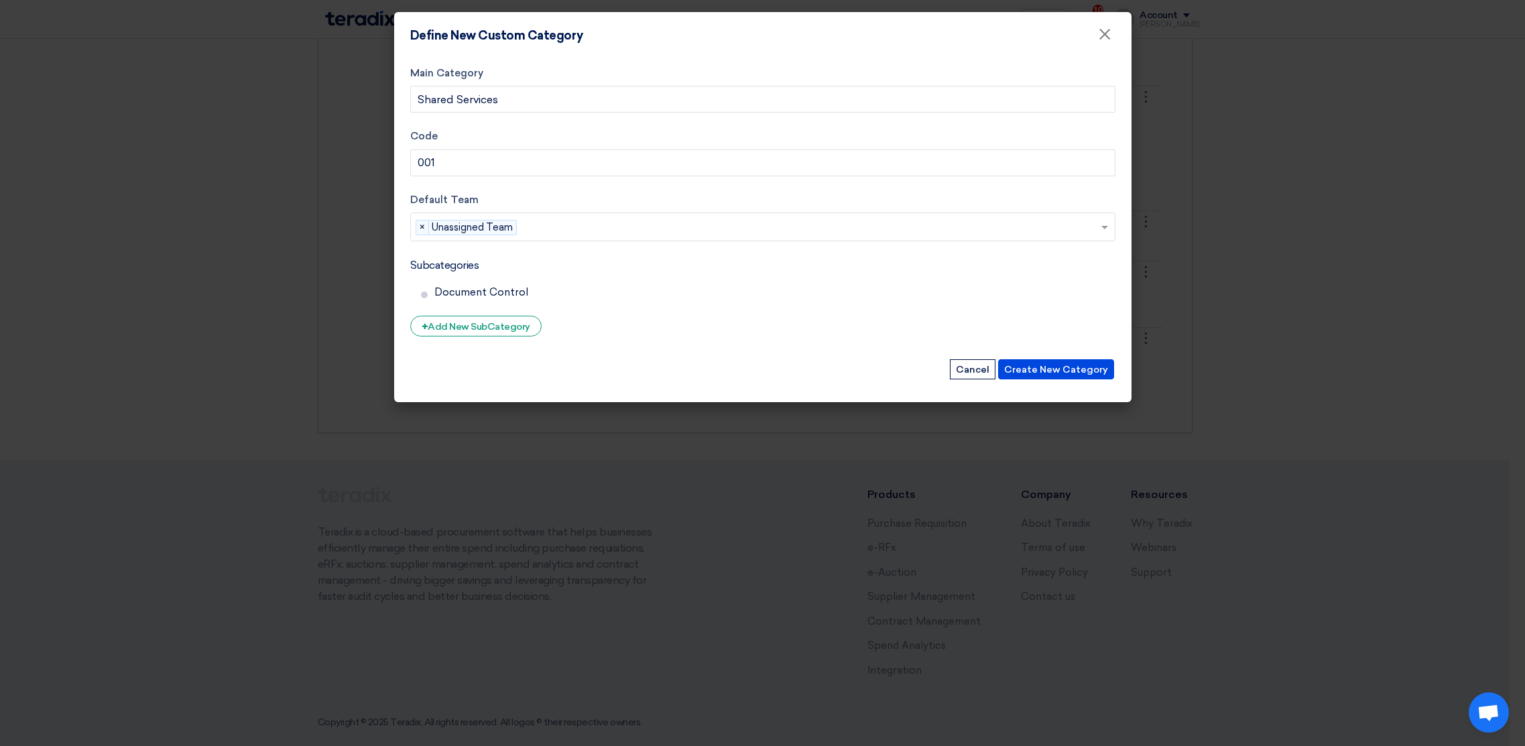
click at [559, 346] on form "Main Category Shared Services Code 001 Default Team Teams... × Unassigned Team …" at bounding box center [762, 224] width 705 height 316
click at [499, 228] on span "Unassigned Team" at bounding box center [473, 227] width 85 height 15
click at [422, 226] on span "×" at bounding box center [422, 227] width 13 height 15
click at [1044, 368] on button "Create New Category" at bounding box center [1056, 369] width 116 height 20
click at [525, 158] on input "001" at bounding box center [762, 162] width 705 height 27
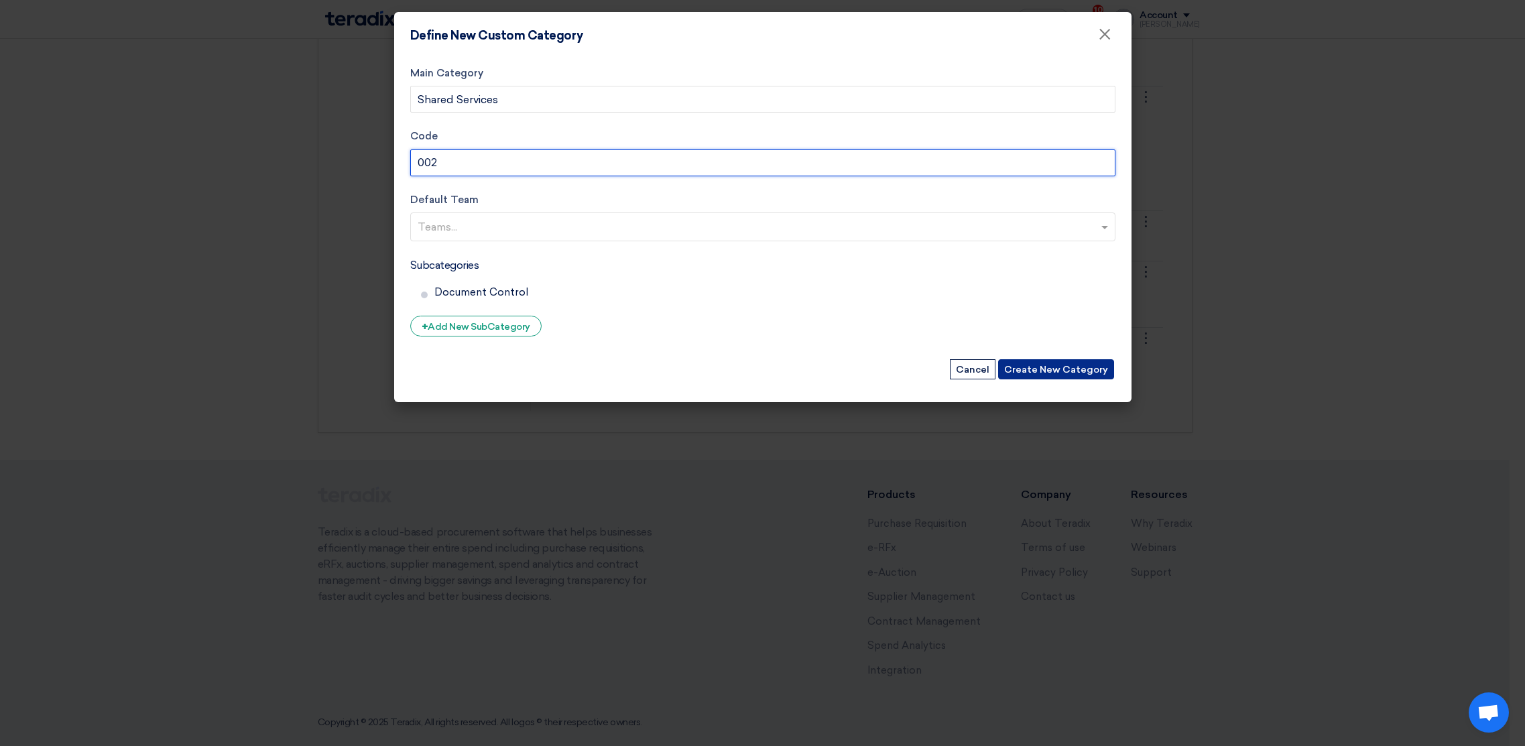
type input "002"
click at [1057, 367] on button "Create New Category" at bounding box center [1056, 369] width 116 height 20
click at [1099, 36] on span "×" at bounding box center [1104, 37] width 13 height 27
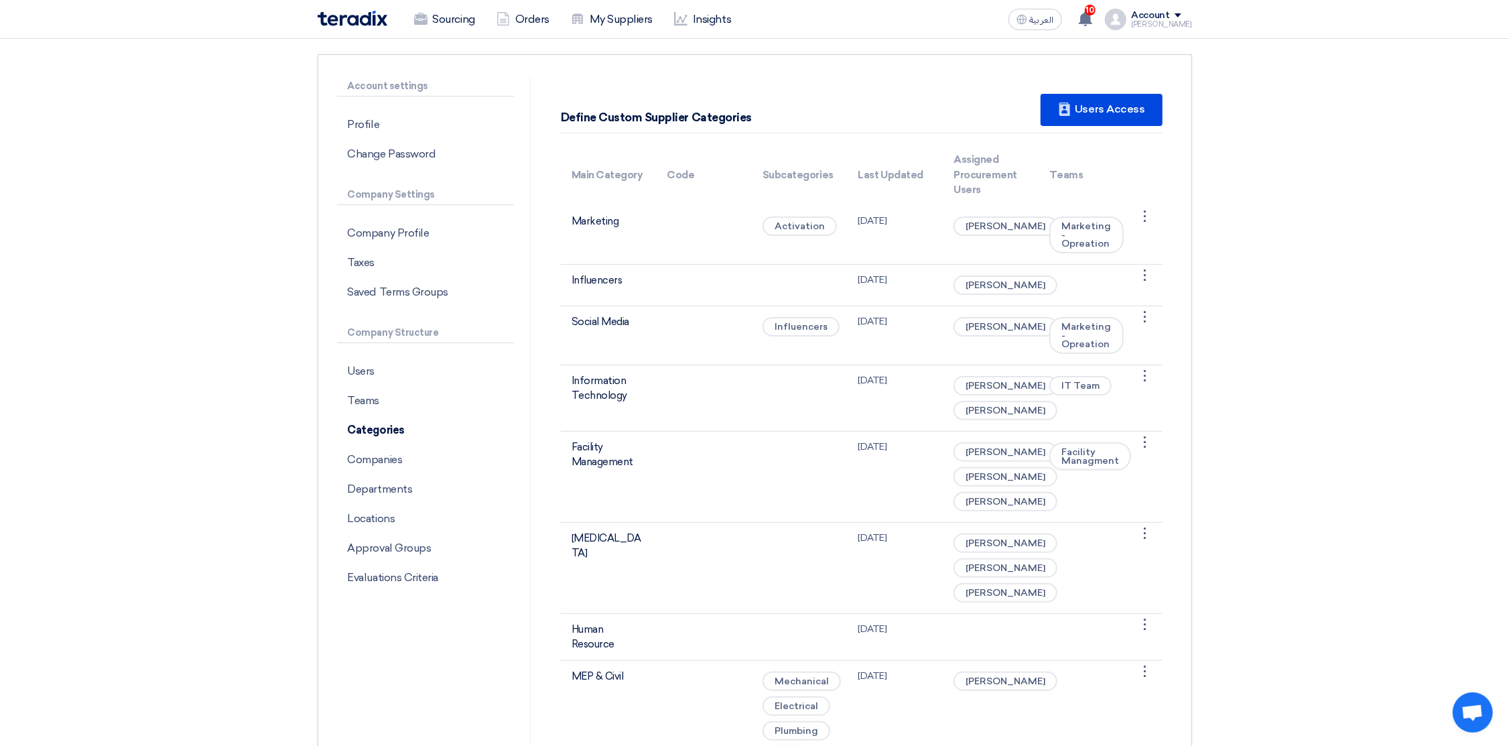
scroll to position [0, 0]
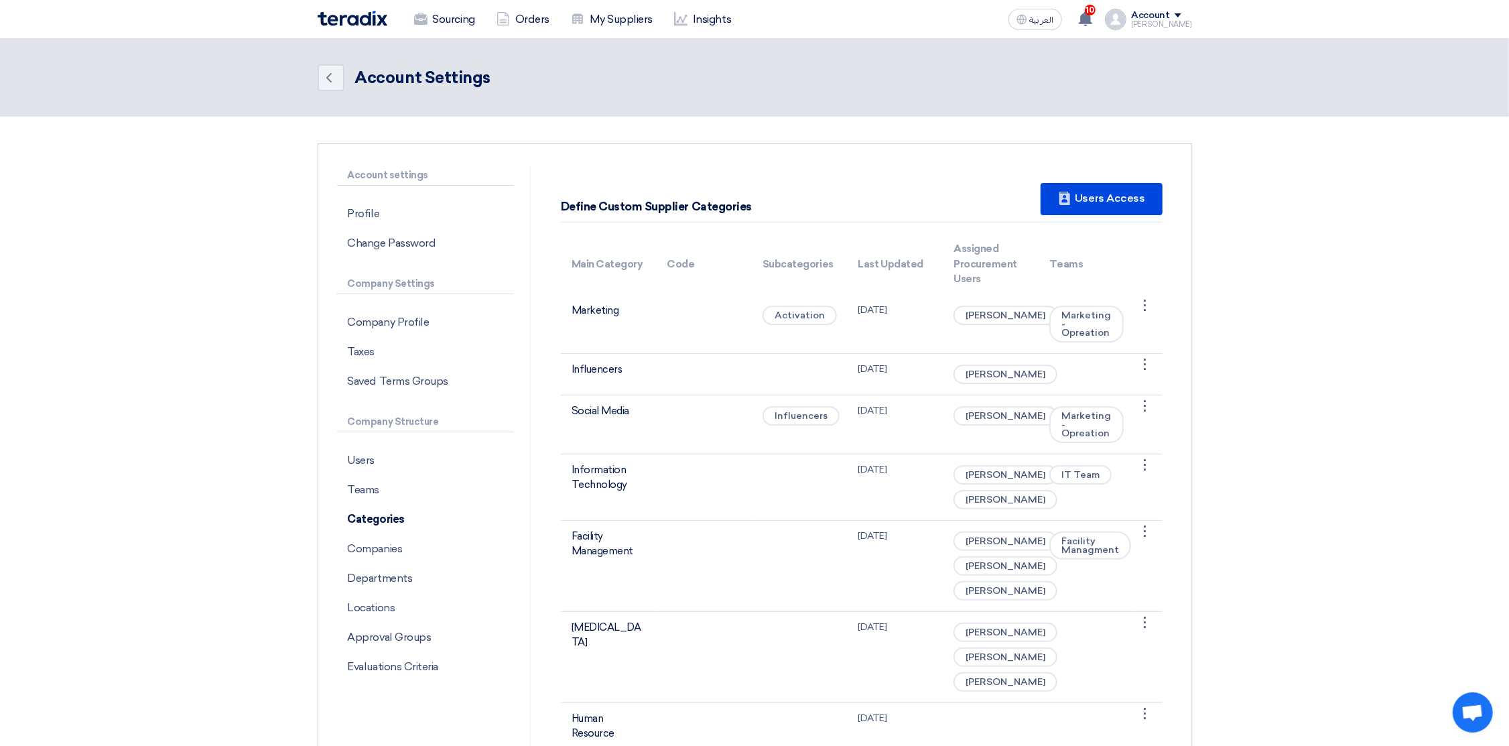
click at [365, 19] on img at bounding box center [353, 18] width 70 height 15
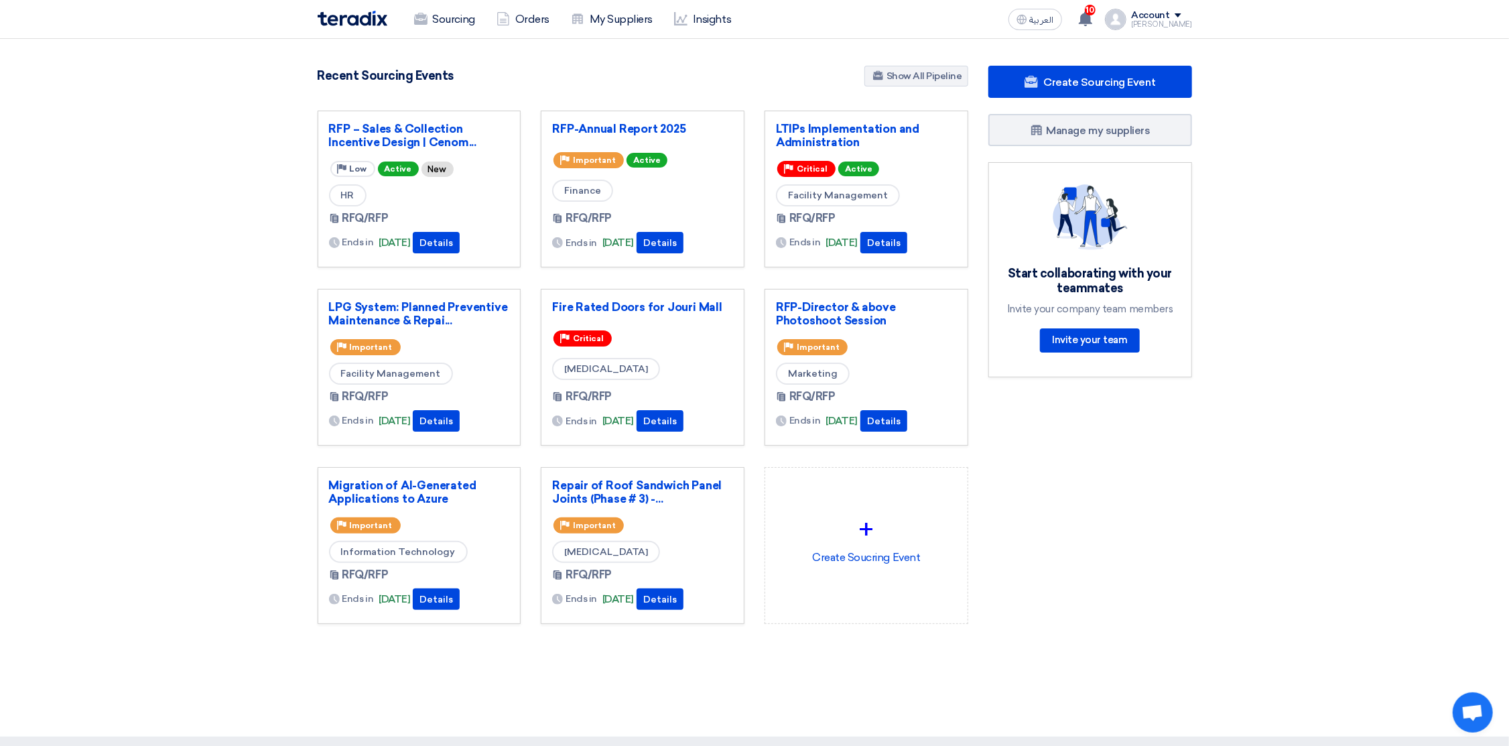
click at [1157, 19] on div "Account" at bounding box center [1151, 15] width 38 height 11
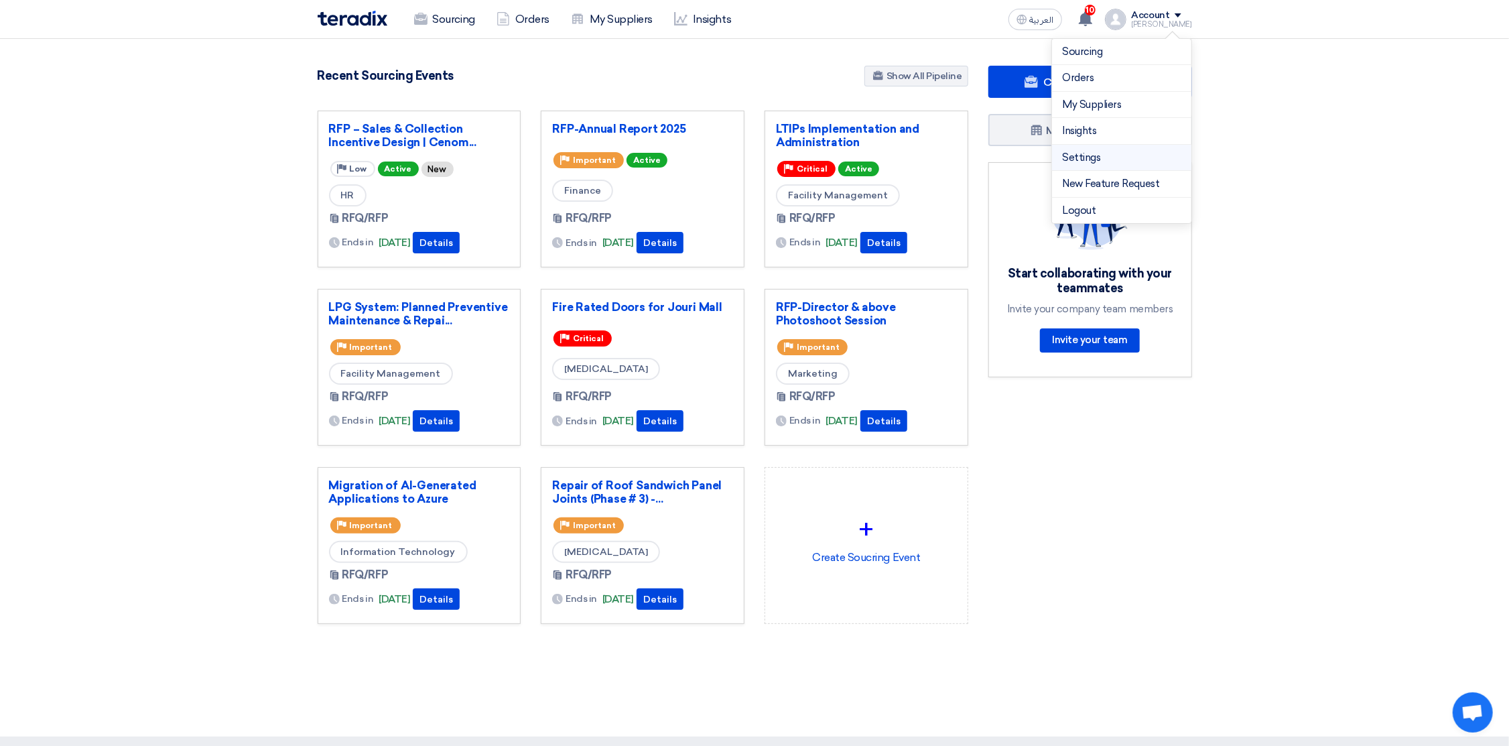
click at [1111, 159] on link "Settings" at bounding box center [1122, 157] width 118 height 15
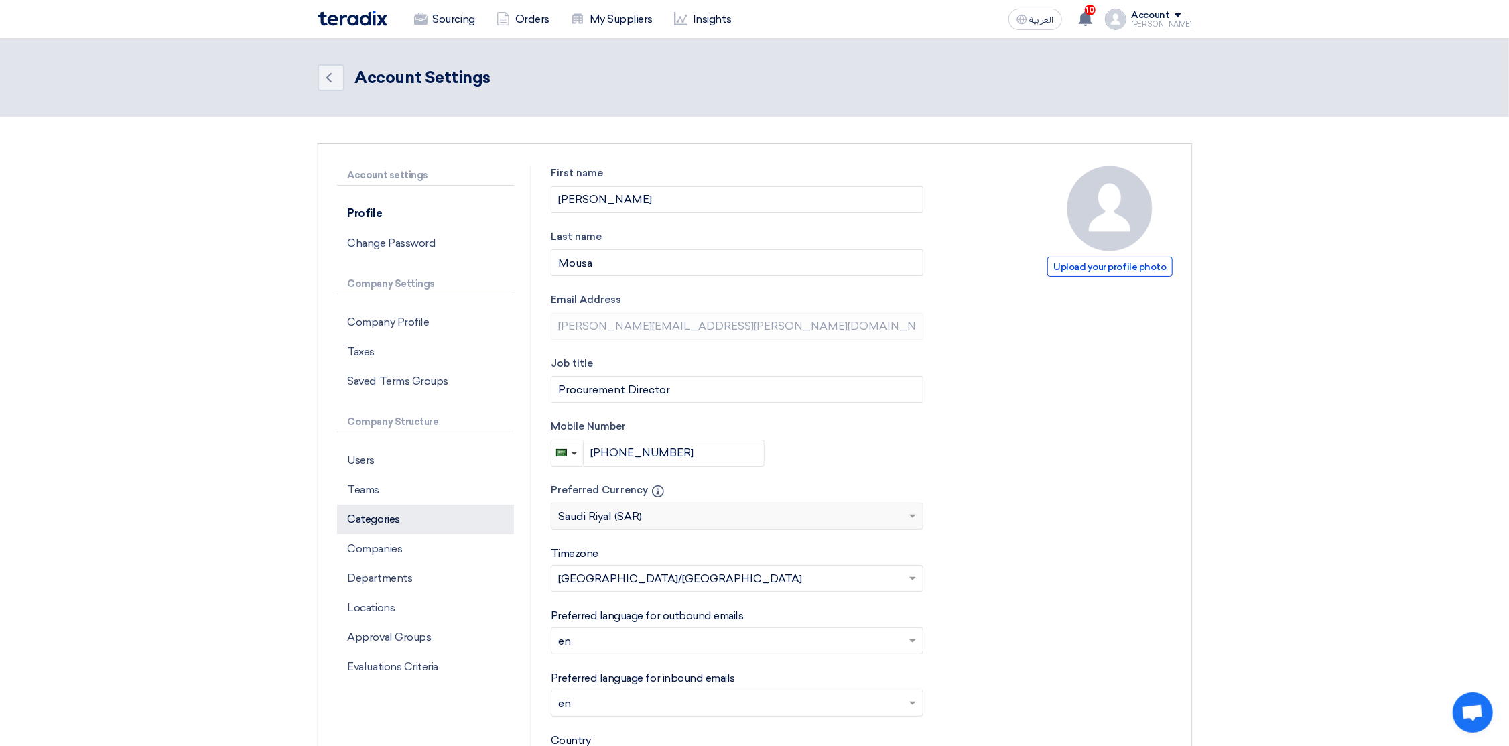
click at [382, 519] on p "Categories" at bounding box center [425, 519] width 177 height 29
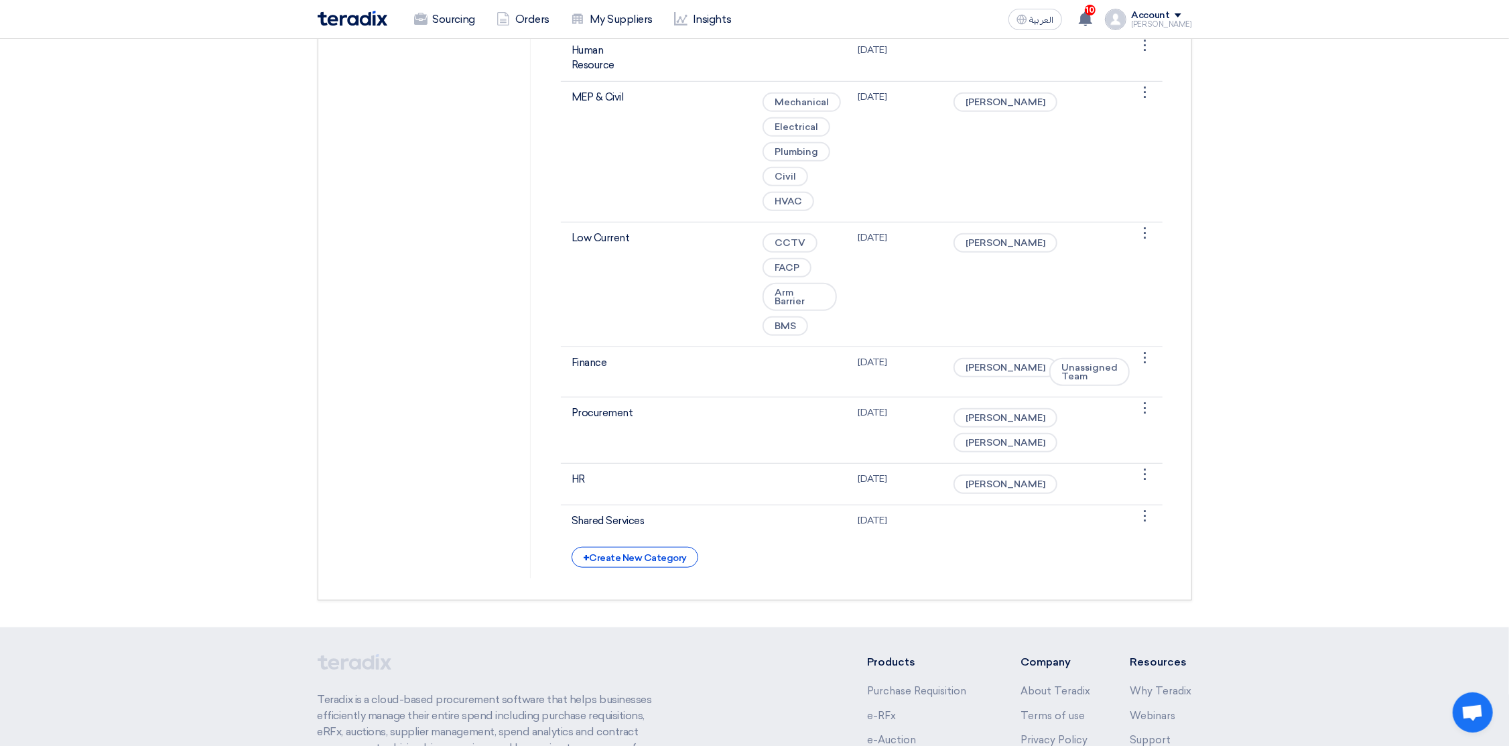
scroll to position [704, 0]
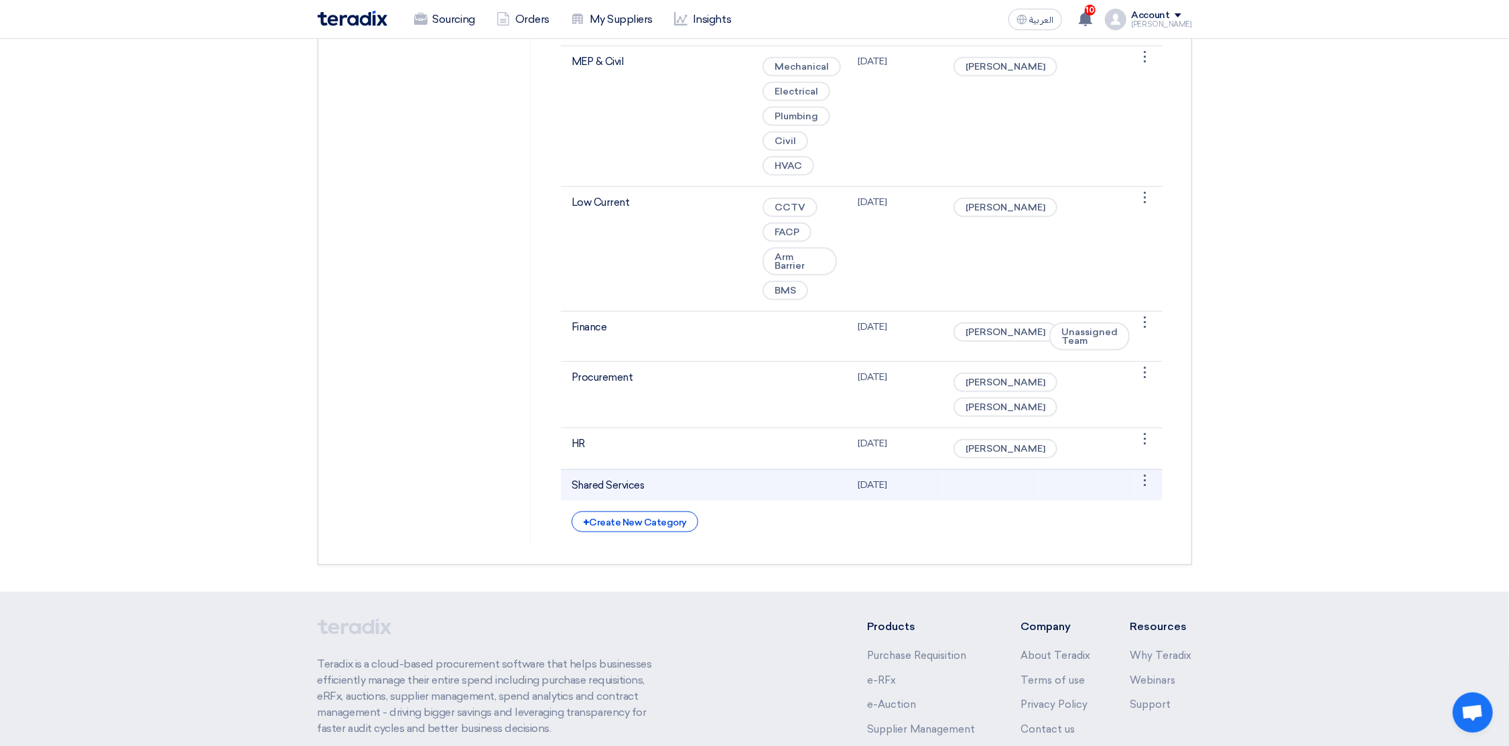
click at [599, 501] on td "Shared Services" at bounding box center [609, 484] width 96 height 31
click at [1139, 491] on div "⋮" at bounding box center [1145, 480] width 21 height 21
click at [1108, 515] on link "Edit Category" at bounding box center [1111, 505] width 87 height 19
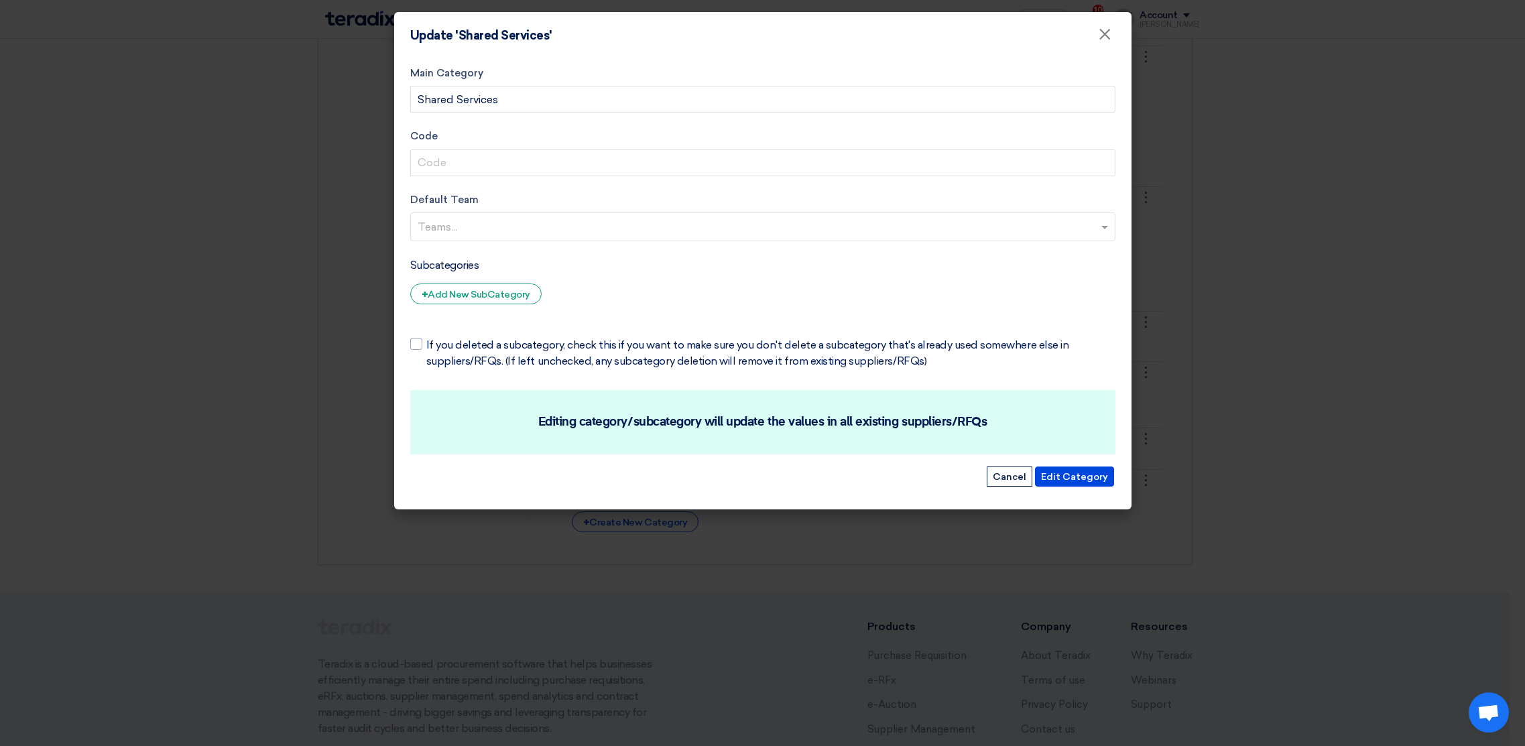
click at [444, 223] on input "text" at bounding box center [764, 228] width 694 height 22
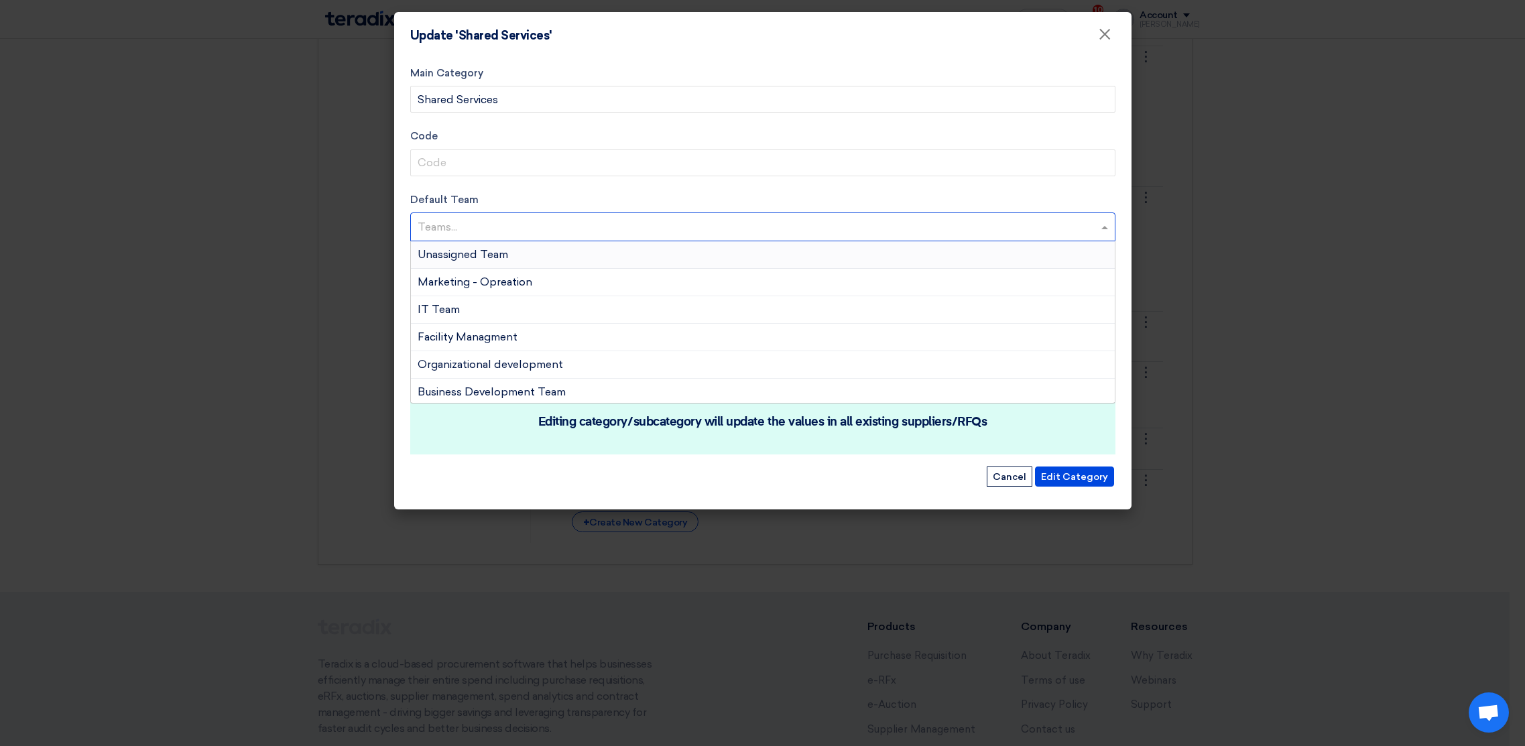
click at [446, 253] on span "Unassigned Team" at bounding box center [462, 254] width 90 height 13
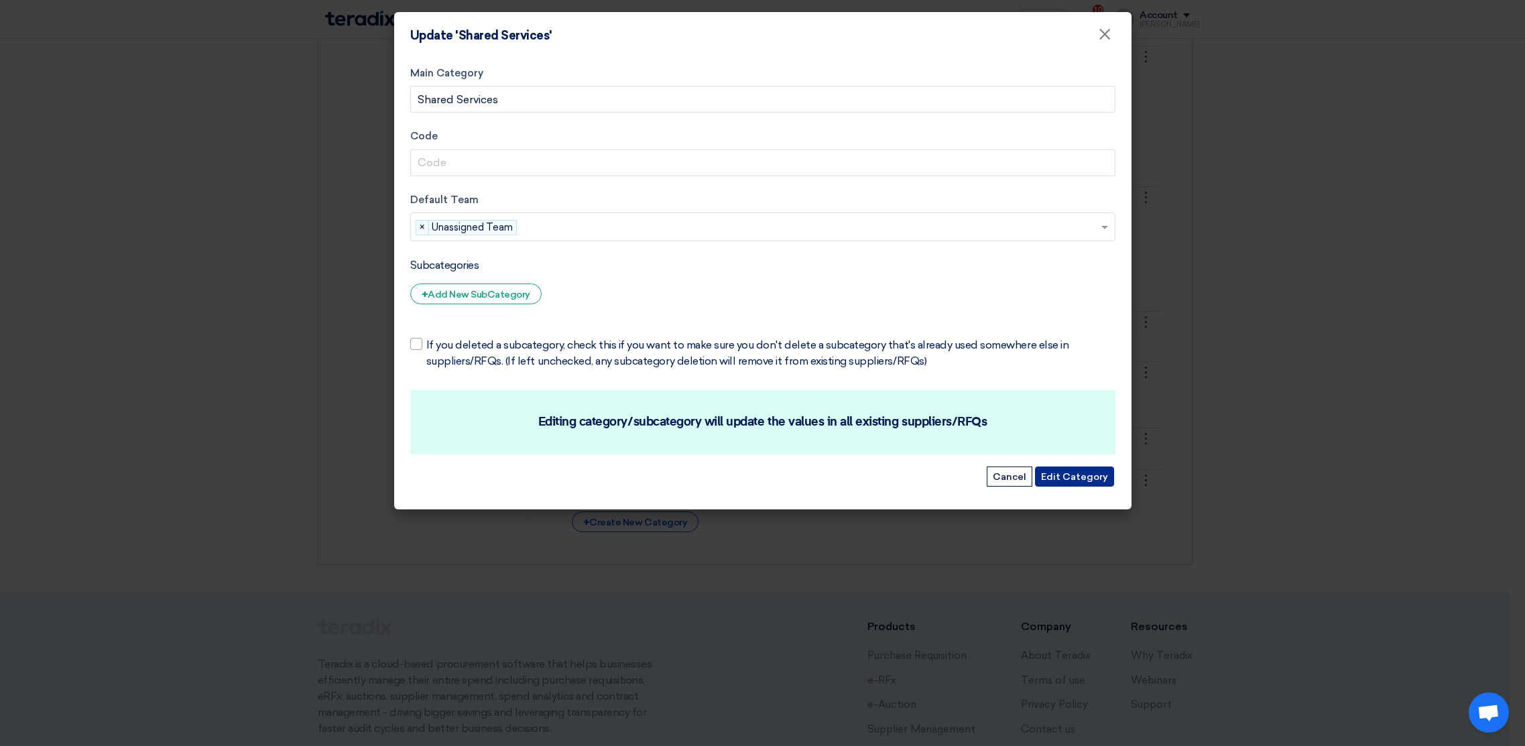
click at [1072, 477] on button "Edit Category" at bounding box center [1074, 476] width 79 height 20
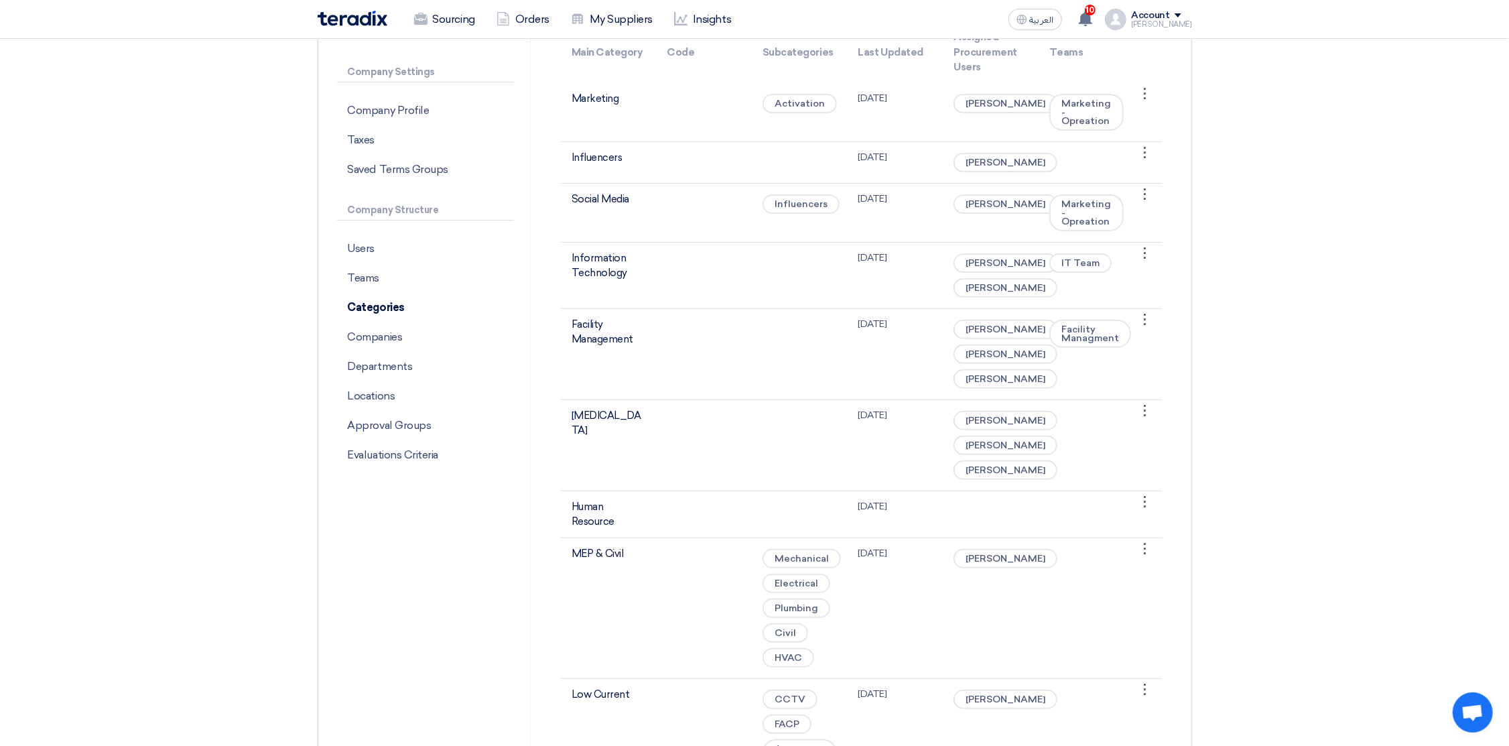
scroll to position [201, 0]
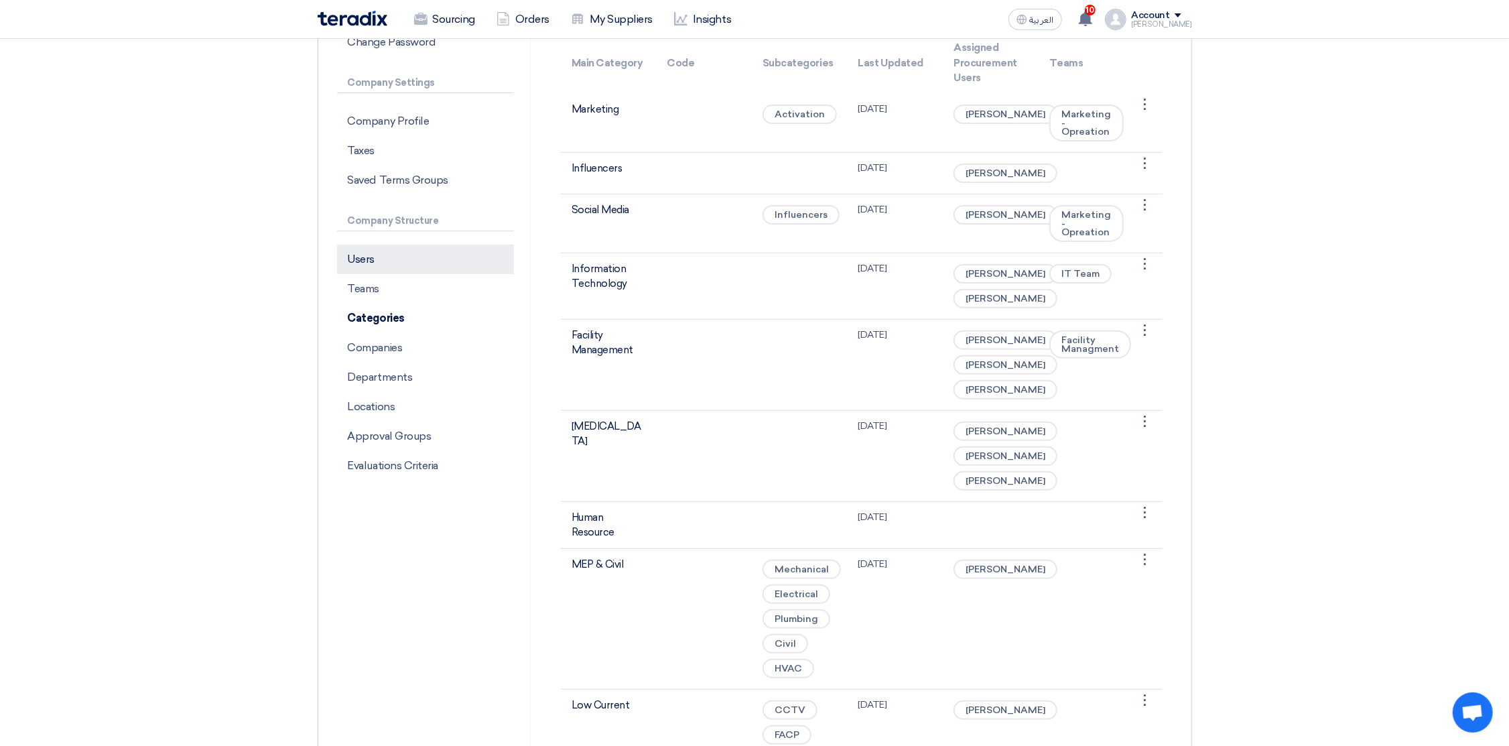
click at [376, 266] on p "Users" at bounding box center [425, 259] width 177 height 29
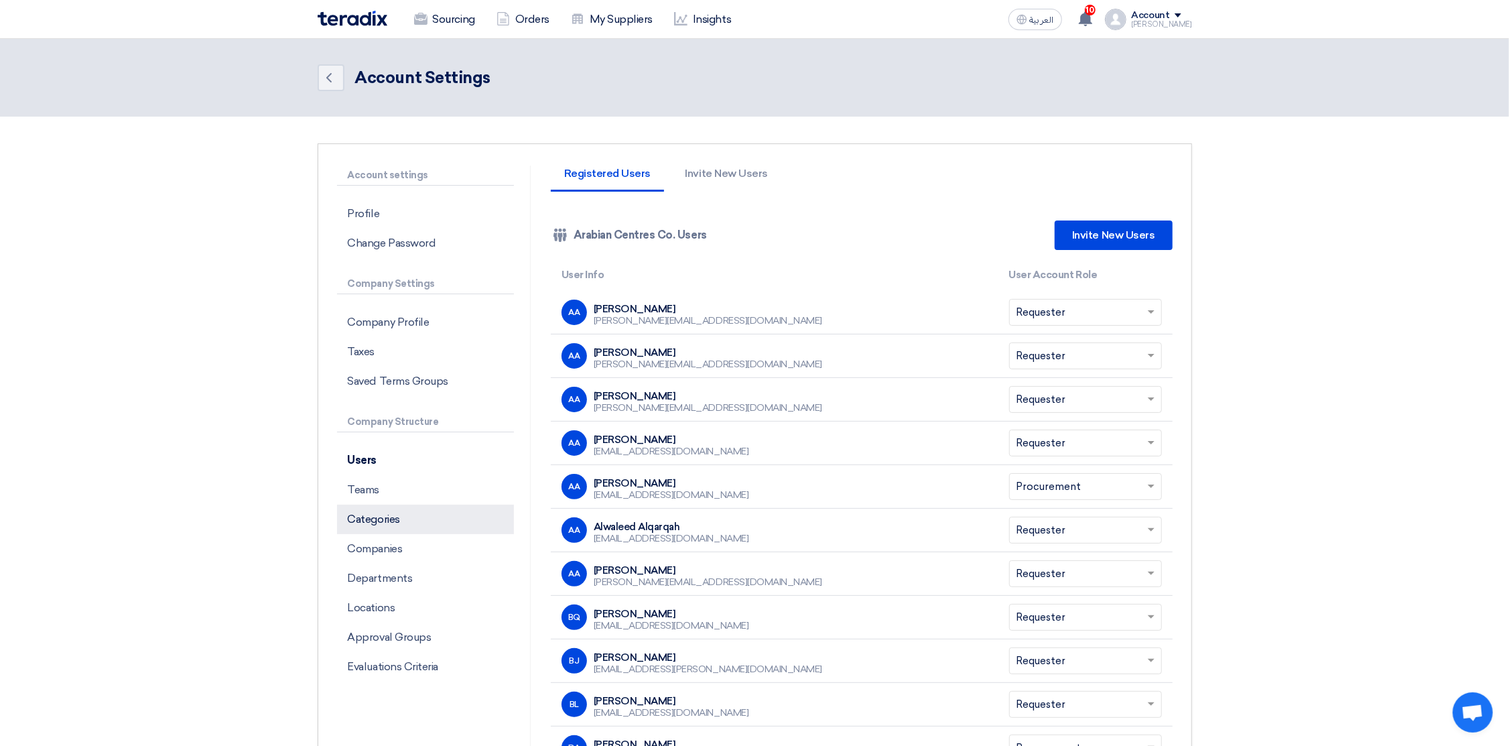
click at [385, 519] on p "Categories" at bounding box center [425, 519] width 177 height 29
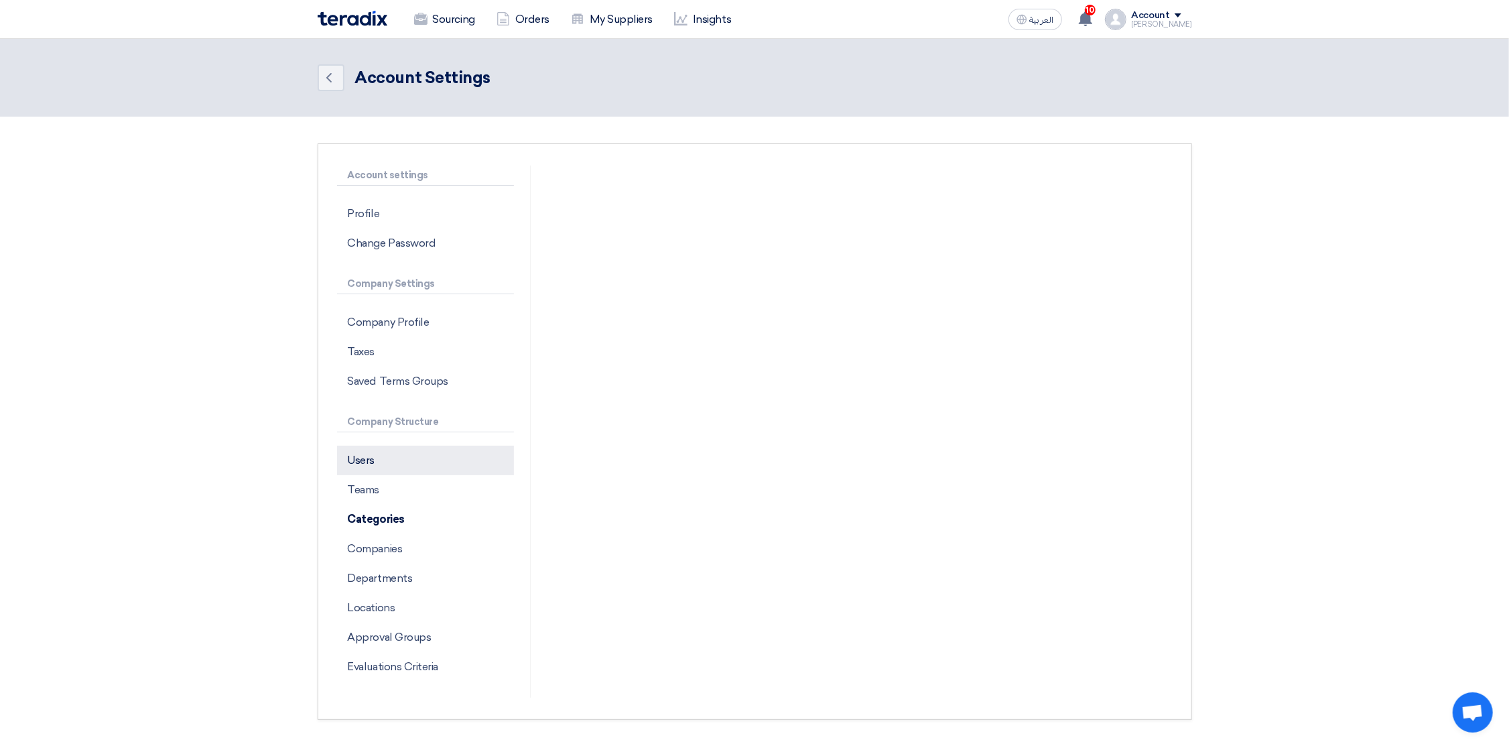
click at [373, 454] on p "Users" at bounding box center [425, 460] width 177 height 29
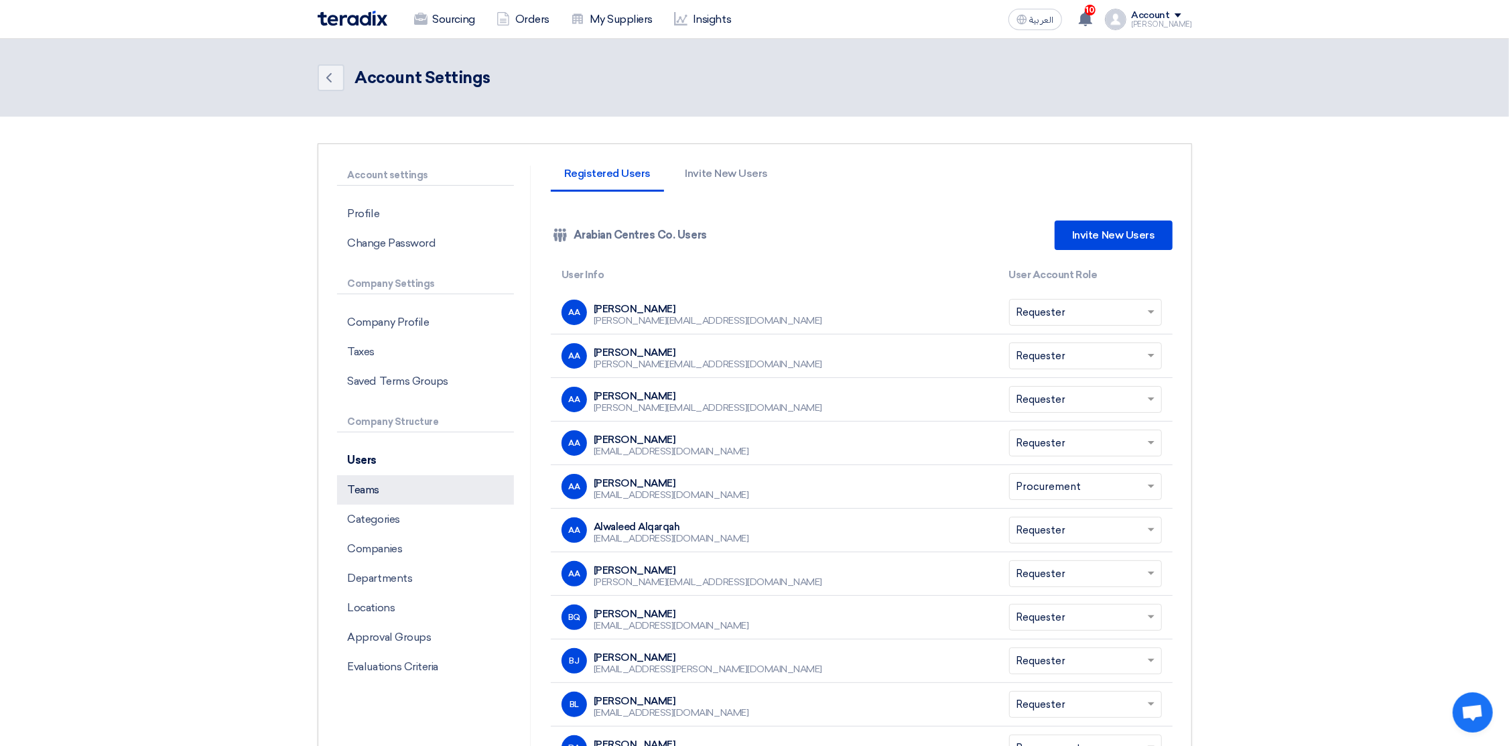
click at [367, 491] on p "Teams" at bounding box center [425, 489] width 177 height 29
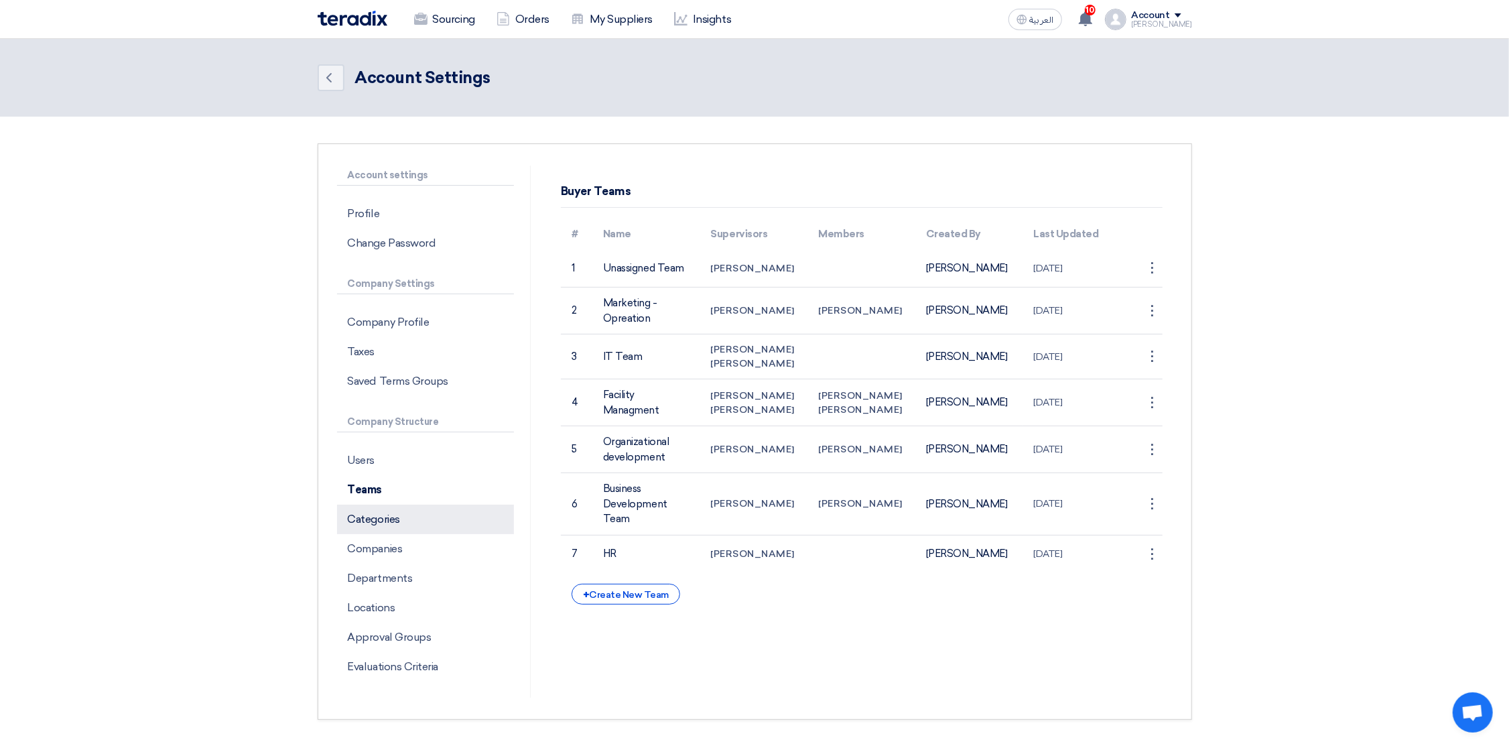
click at [403, 525] on p "Categories" at bounding box center [425, 519] width 177 height 29
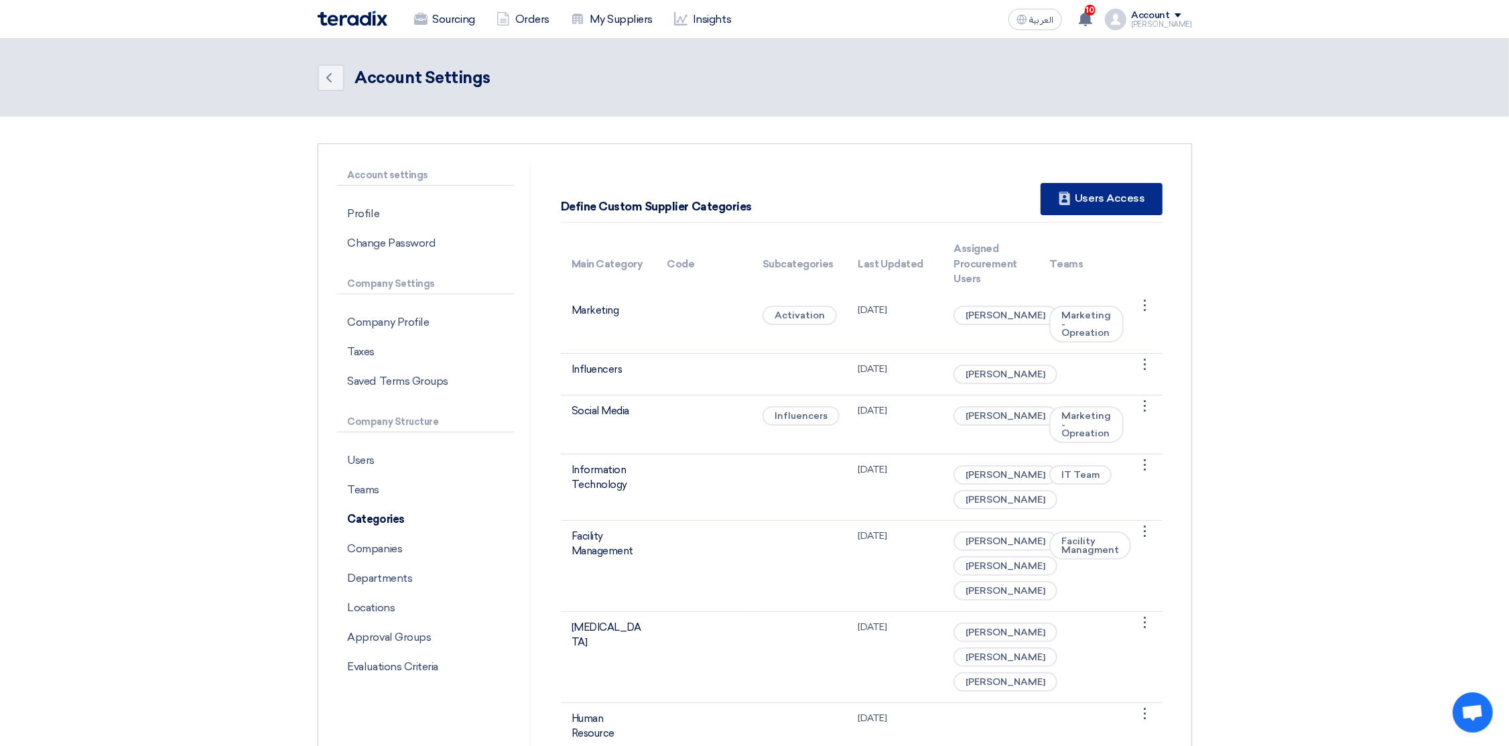
click at [1106, 198] on div "New Supplier Users Access" at bounding box center [1101, 199] width 121 height 32
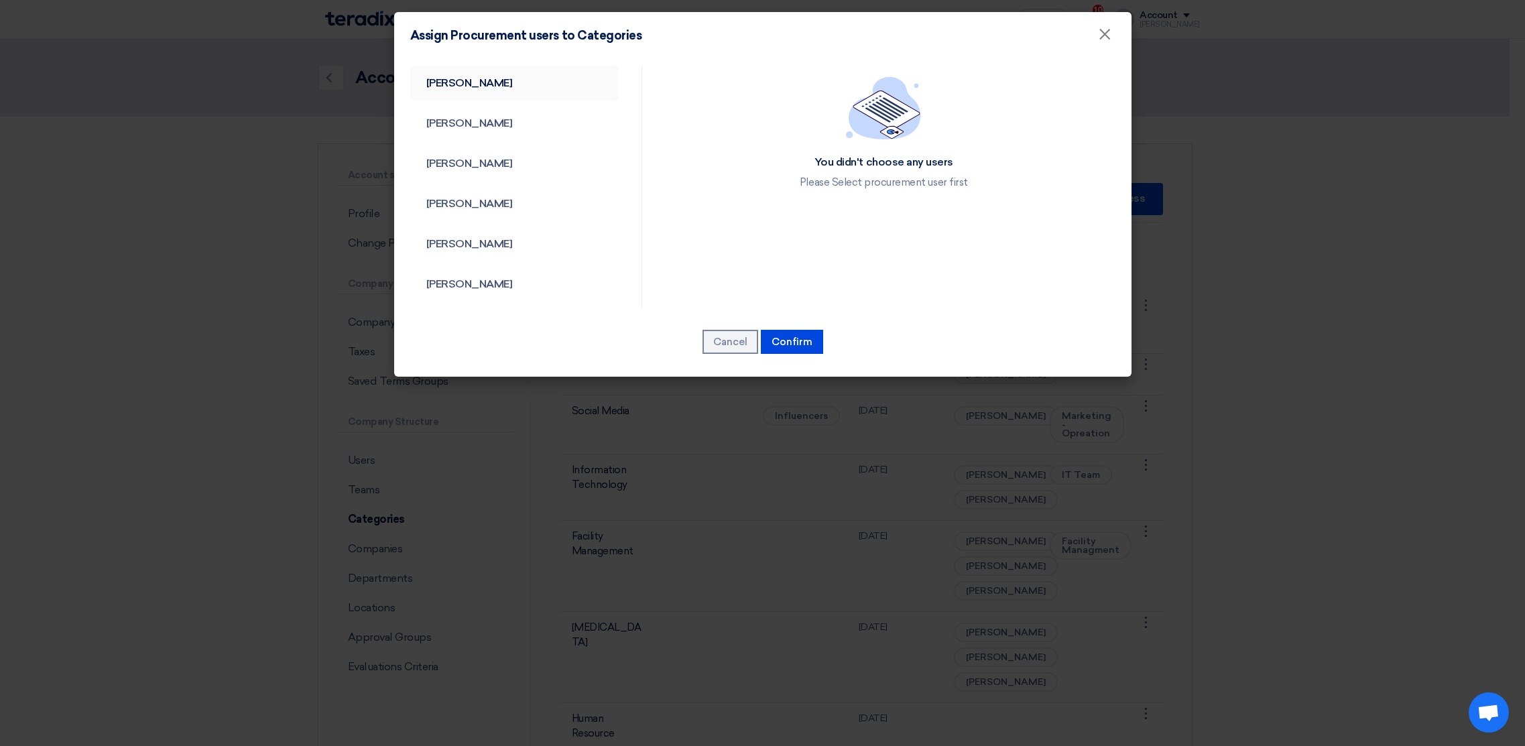
click at [480, 80] on link "[PERSON_NAME]" at bounding box center [514, 83] width 208 height 35
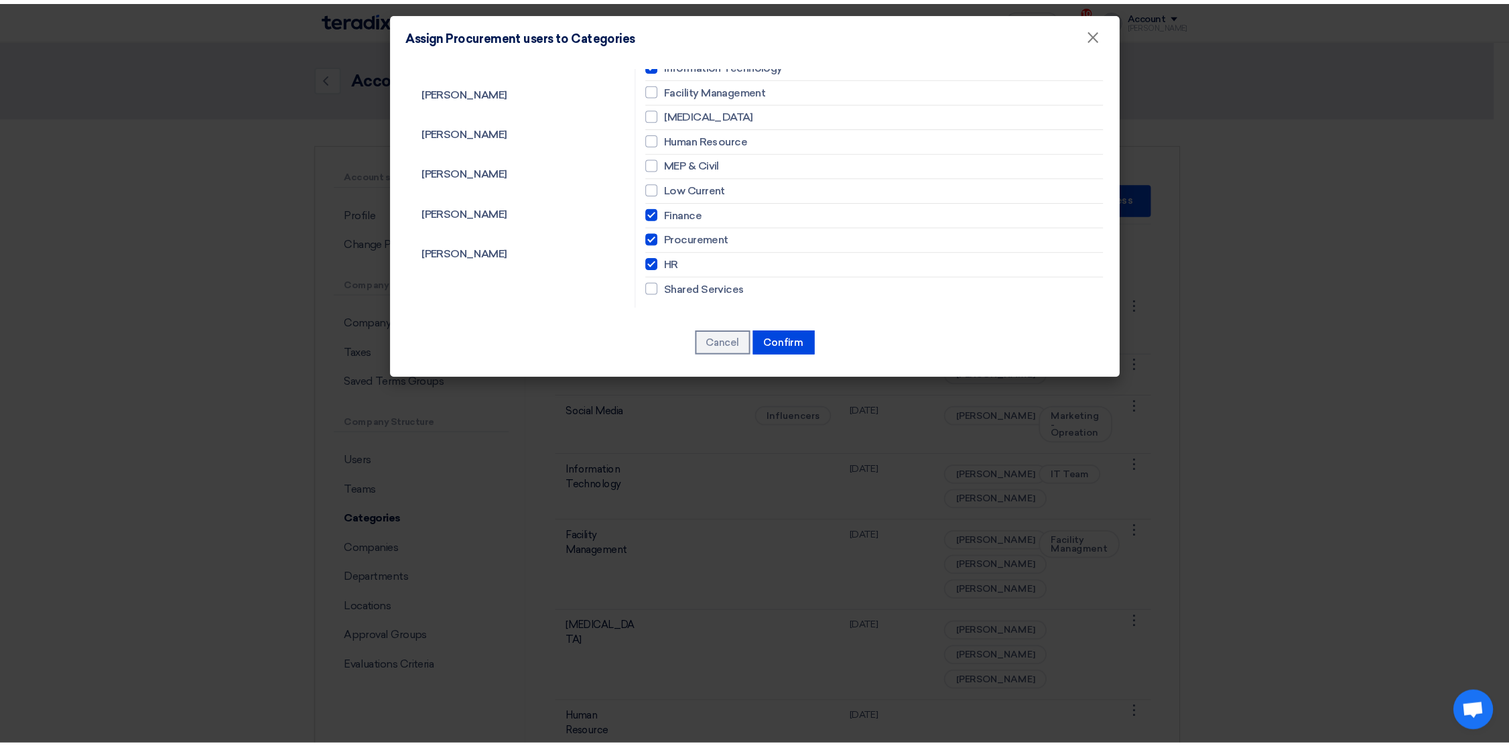
scroll to position [113, 0]
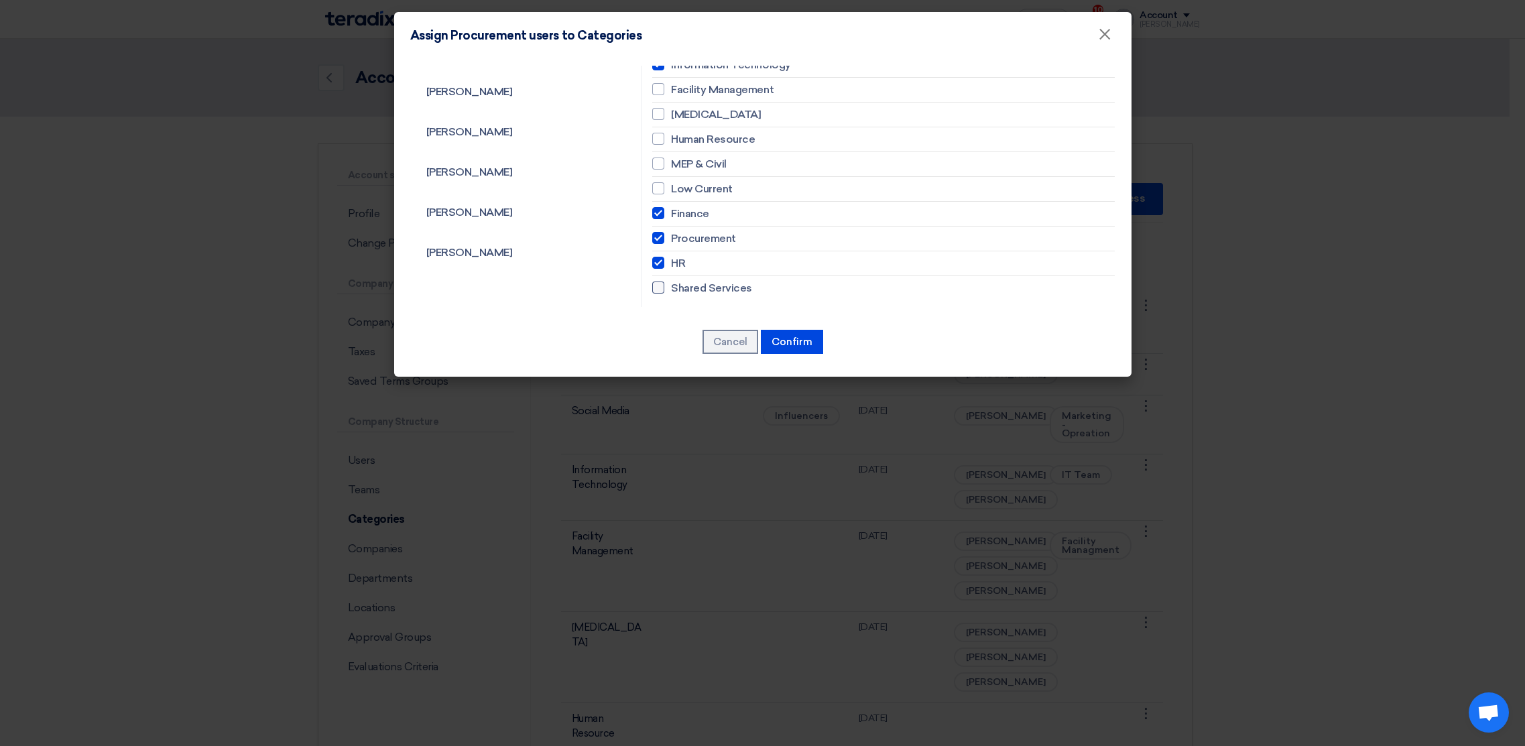
click at [690, 285] on span "Shared Services" at bounding box center [711, 288] width 81 height 16
click at [680, 285] on input "Shared Services" at bounding box center [675, 287] width 9 height 9
checkbox input "true"
click at [786, 337] on button "Confirm" at bounding box center [792, 342] width 62 height 24
